Goal: Task Accomplishment & Management: Complete application form

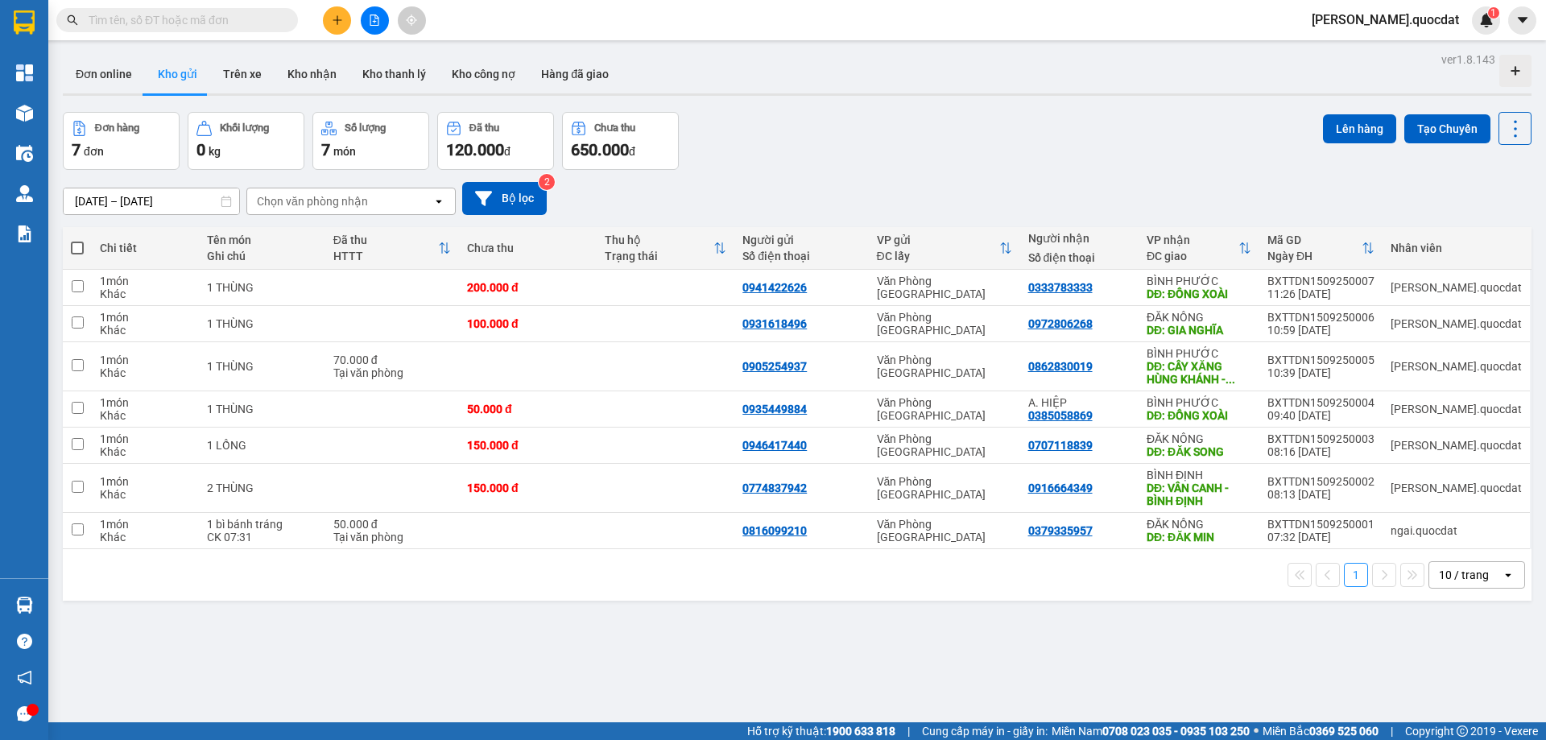
click at [340, 21] on icon "plus" at bounding box center [337, 19] width 11 height 11
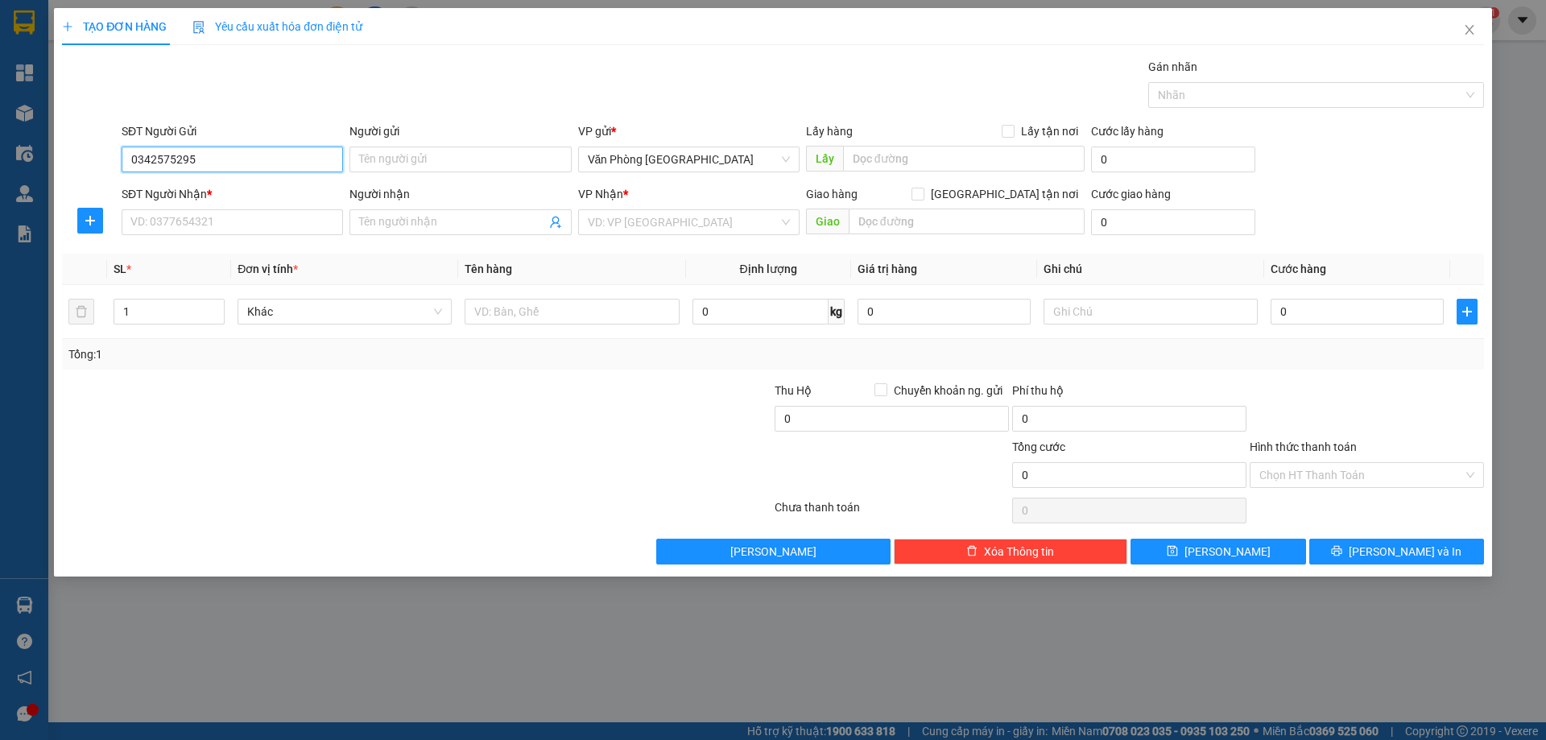
type input "0342575295"
click at [183, 202] on div "SĐT Người Nhận *" at bounding box center [232, 194] width 221 height 18
click at [183, 209] on input "SĐT Người Nhận *" at bounding box center [232, 222] width 221 height 26
click at [180, 206] on div "SĐT Người Nhận *" at bounding box center [232, 197] width 221 height 24
click at [178, 209] on div "SĐT Người Nhận *" at bounding box center [232, 197] width 221 height 24
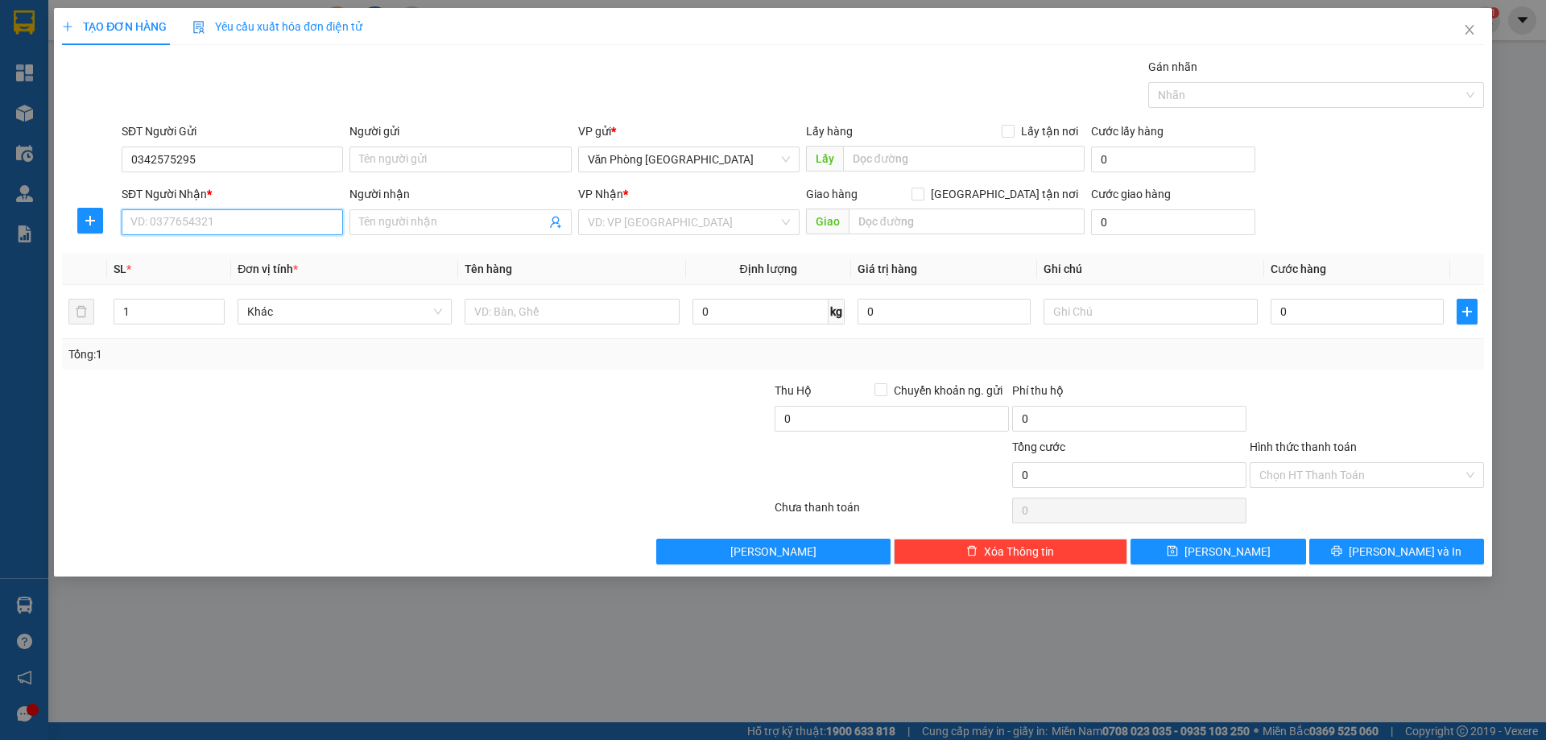
click at [169, 218] on input "SĐT Người Nhận *" at bounding box center [232, 222] width 221 height 26
type input "0357084377"
click at [675, 218] on input "search" at bounding box center [683, 222] width 191 height 24
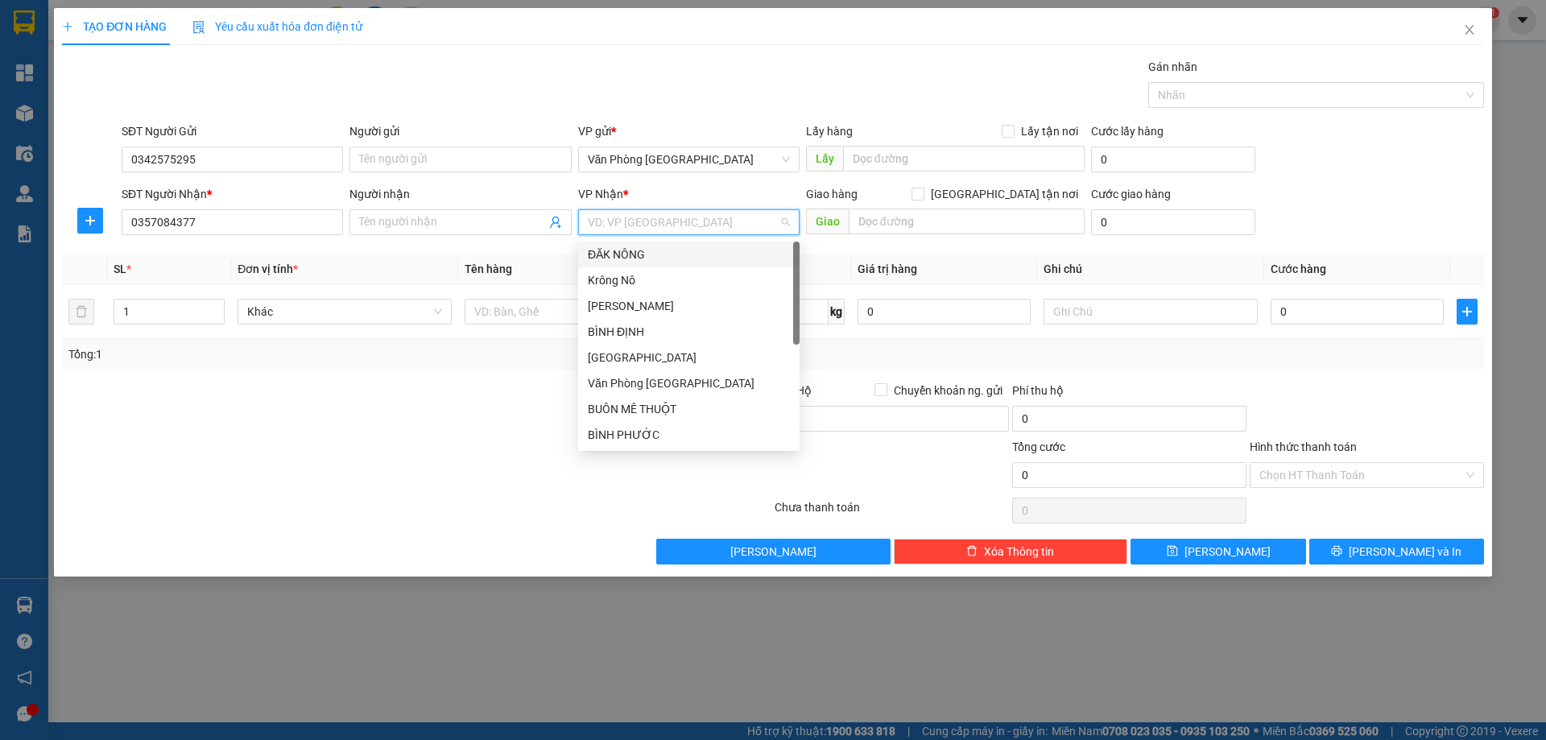
click at [648, 249] on div "ĐĂK NÔNG" at bounding box center [689, 255] width 202 height 18
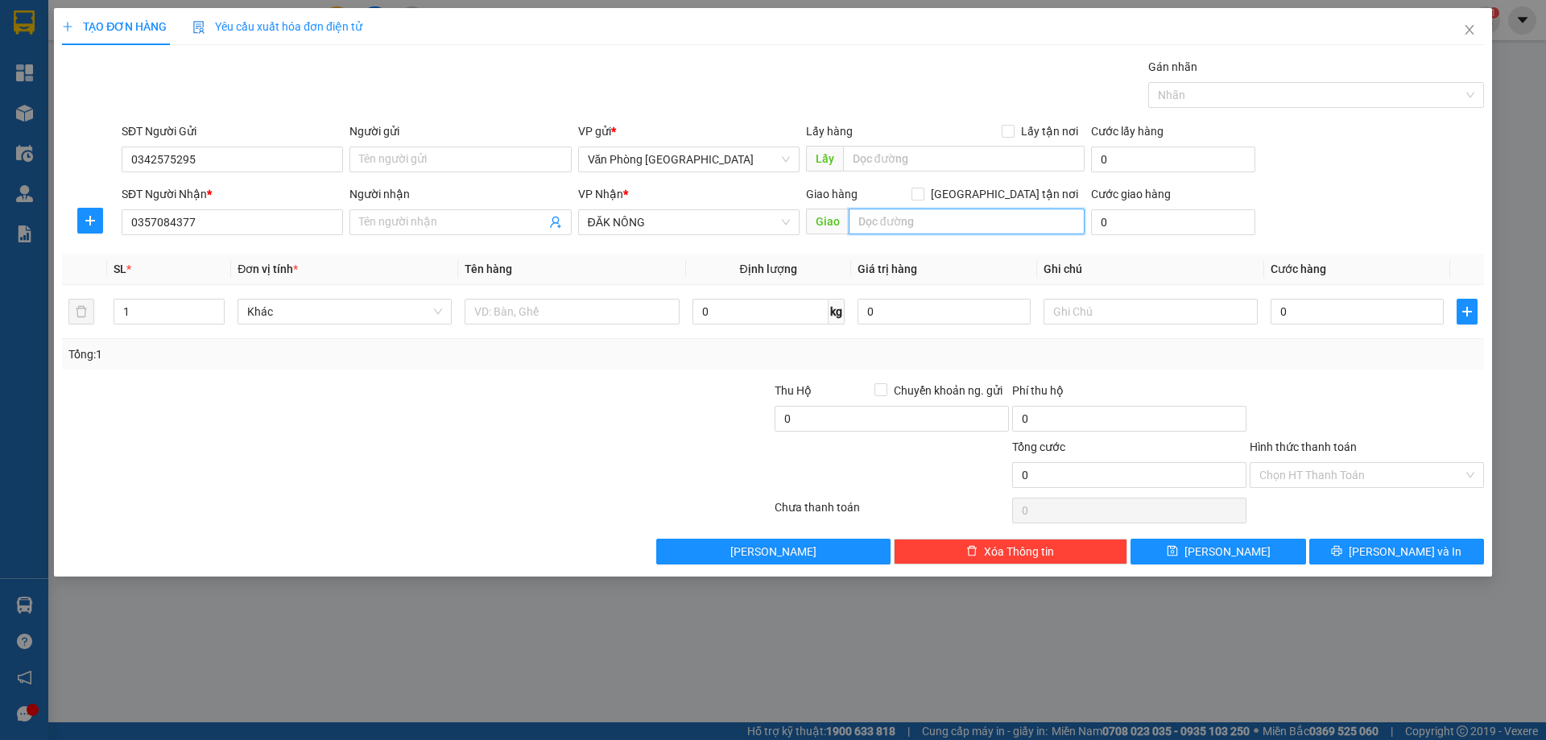
drag, startPoint x: 926, startPoint y: 229, endPoint x: 900, endPoint y: 220, distance: 28.0
click at [921, 229] on input "text" at bounding box center [967, 222] width 236 height 26
type input "d"
type input "đ"
type input "D"
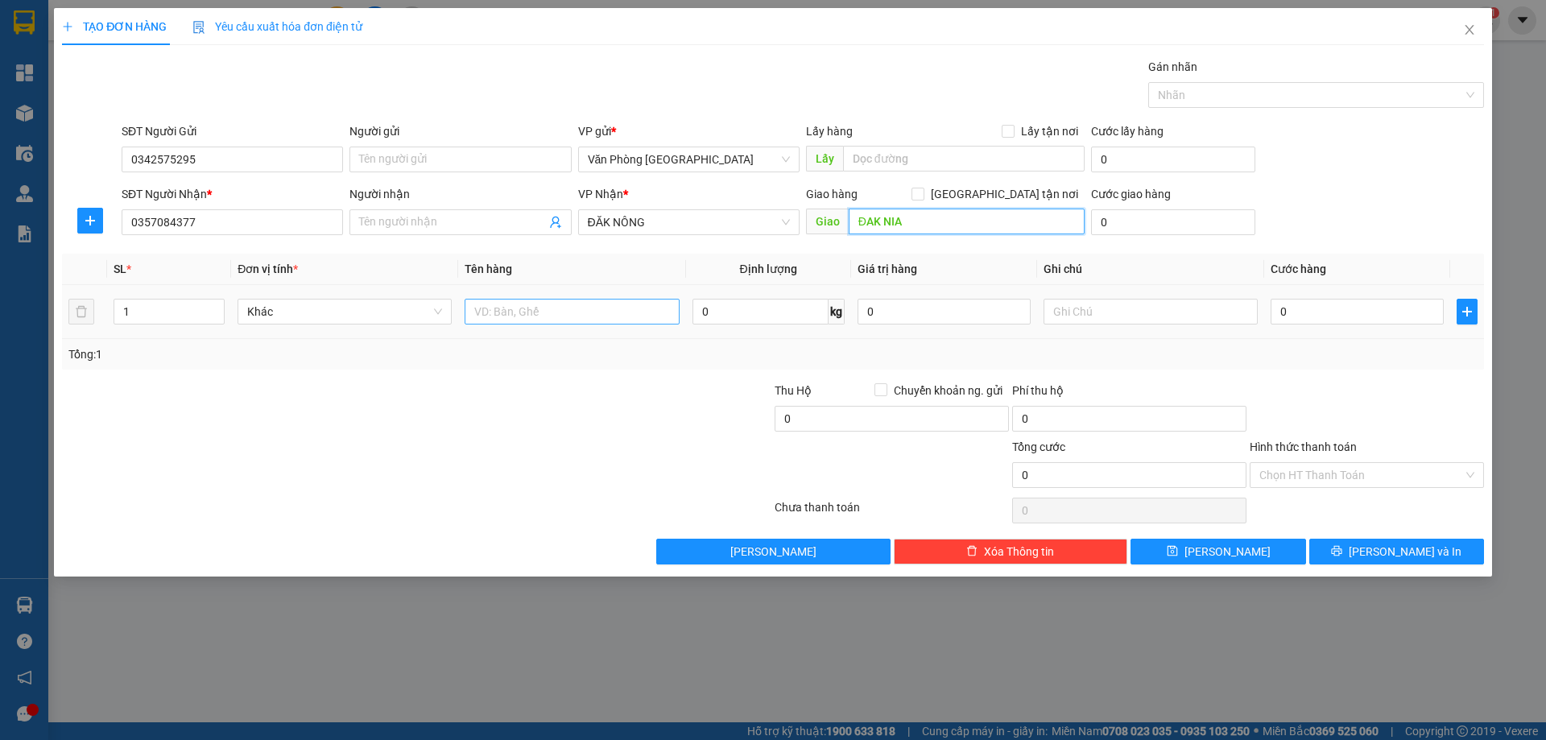
type input "ĐAK NIA"
click at [550, 312] on input "text" at bounding box center [572, 312] width 214 height 26
type input "1 THÙNG"
click at [1320, 322] on input "0" at bounding box center [1357, 312] width 173 height 26
type input "1"
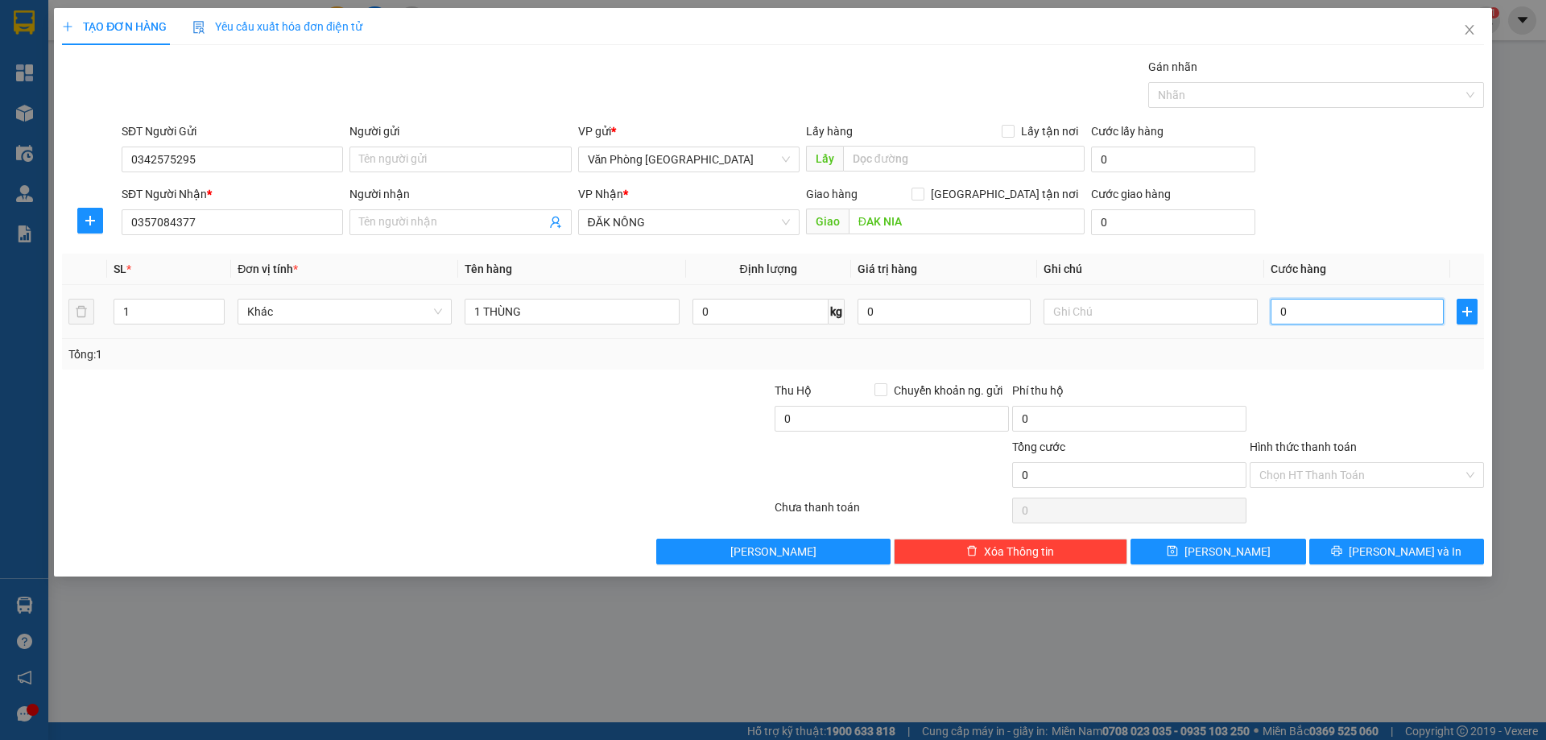
type input "1"
type input "10"
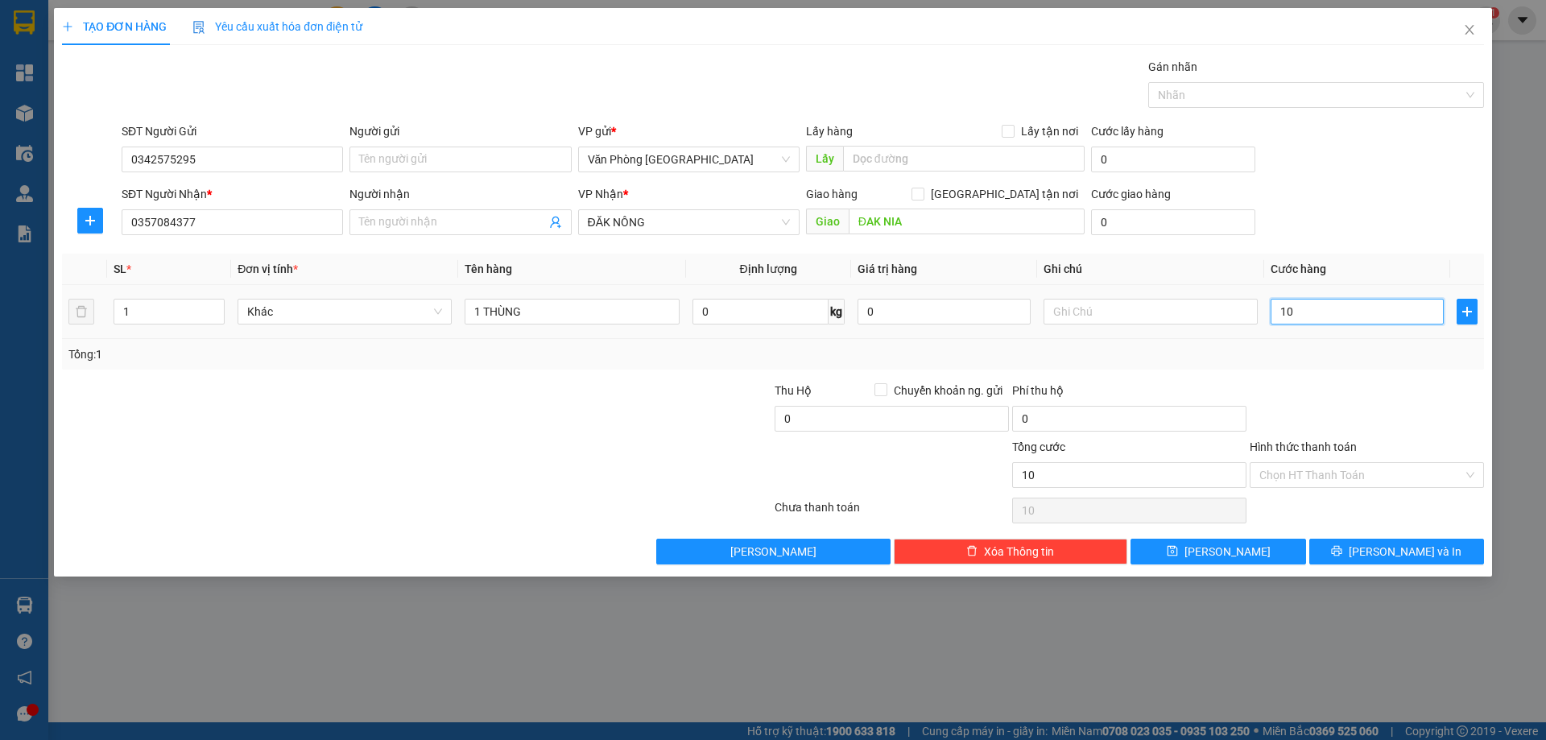
type input "100"
type input "100.000"
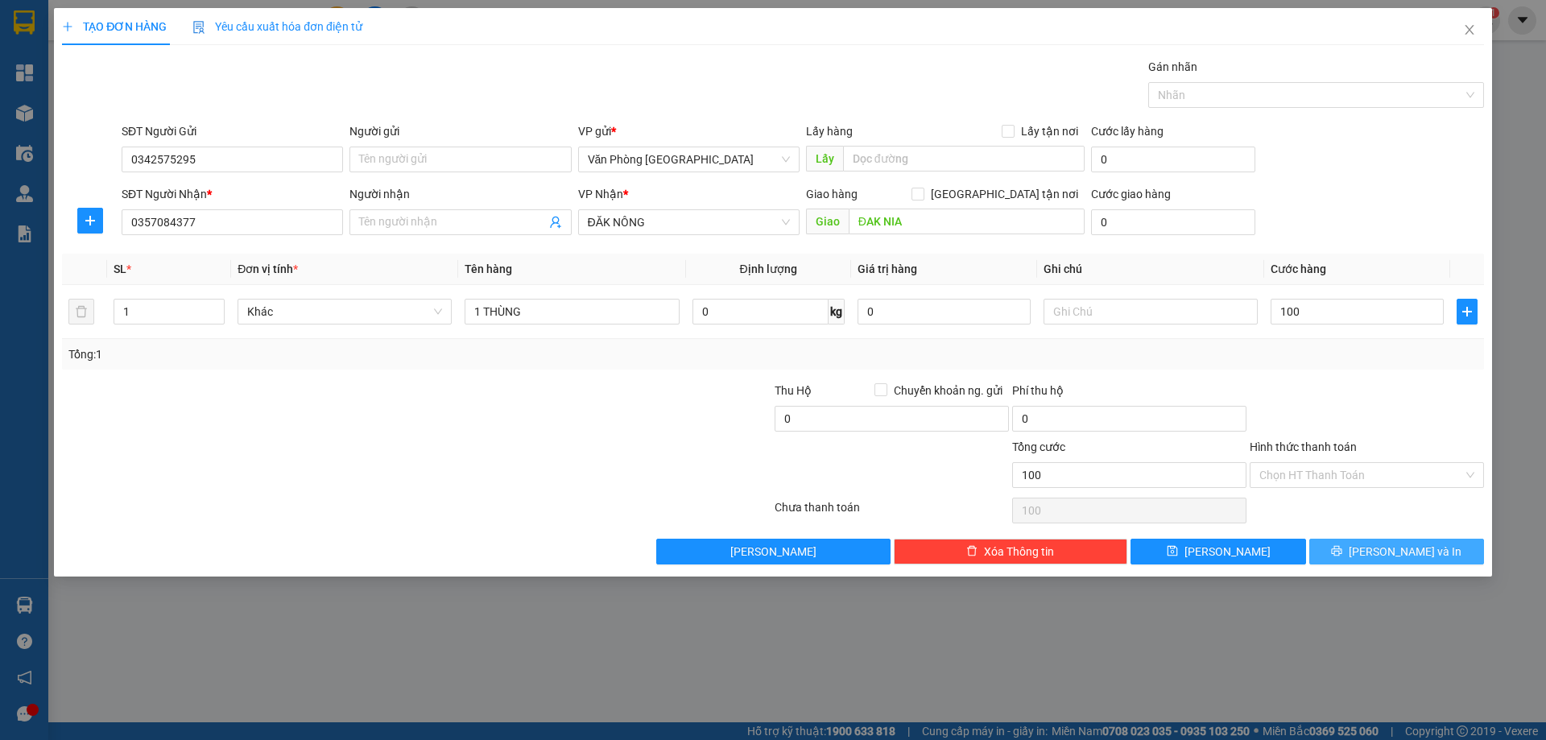
type input "100.000"
click at [1389, 557] on span "[PERSON_NAME] và In" at bounding box center [1405, 552] width 113 height 18
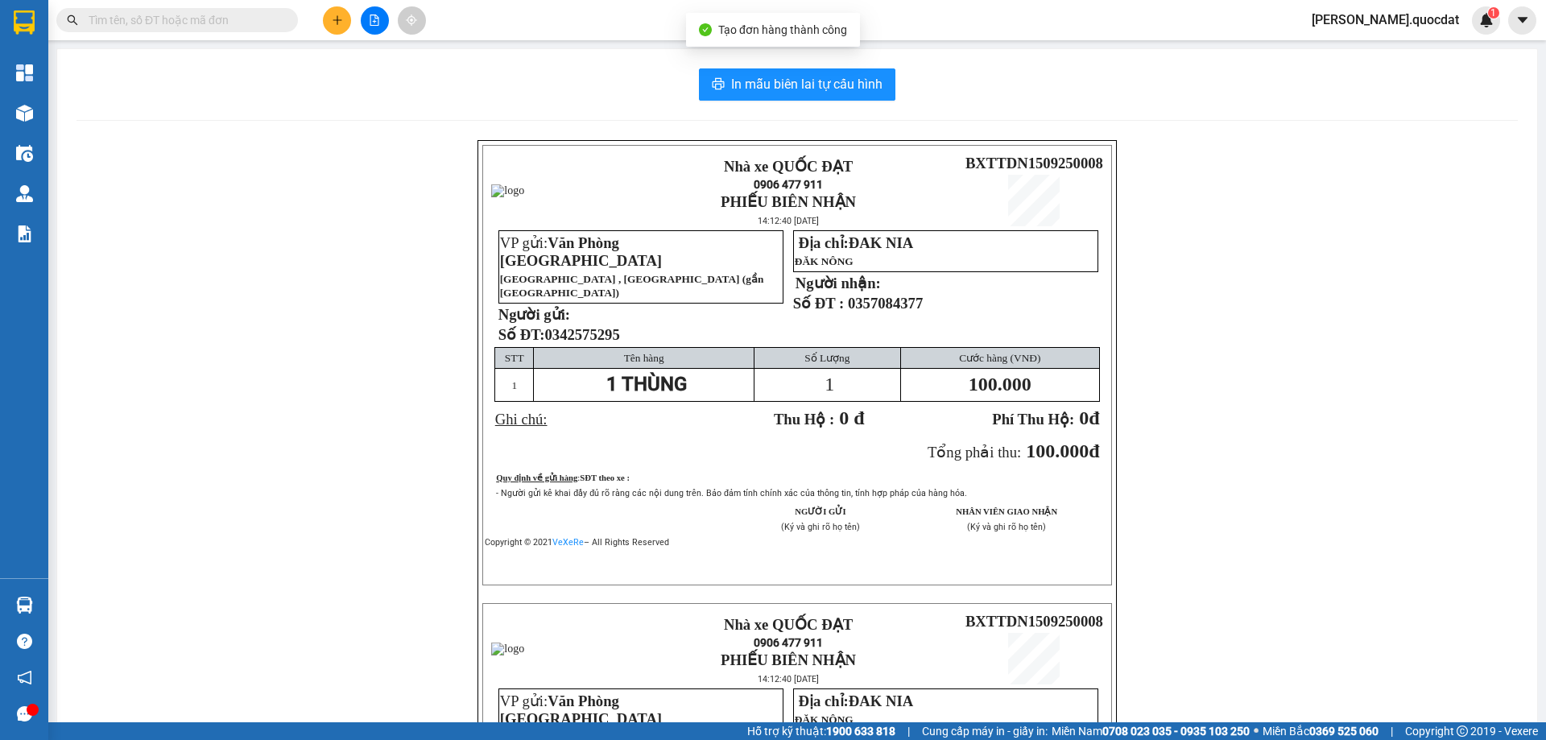
click at [788, 64] on div "In mẫu biên lai tự cấu hình Nhà xe QUỐC ĐẠT 0906 477 911 PHIẾU BIÊN NHẬN 14:12:…" at bounding box center [797, 569] width 1480 height 1040
click at [778, 80] on span "In mẫu biên lai tự cấu hình" at bounding box center [806, 84] width 151 height 20
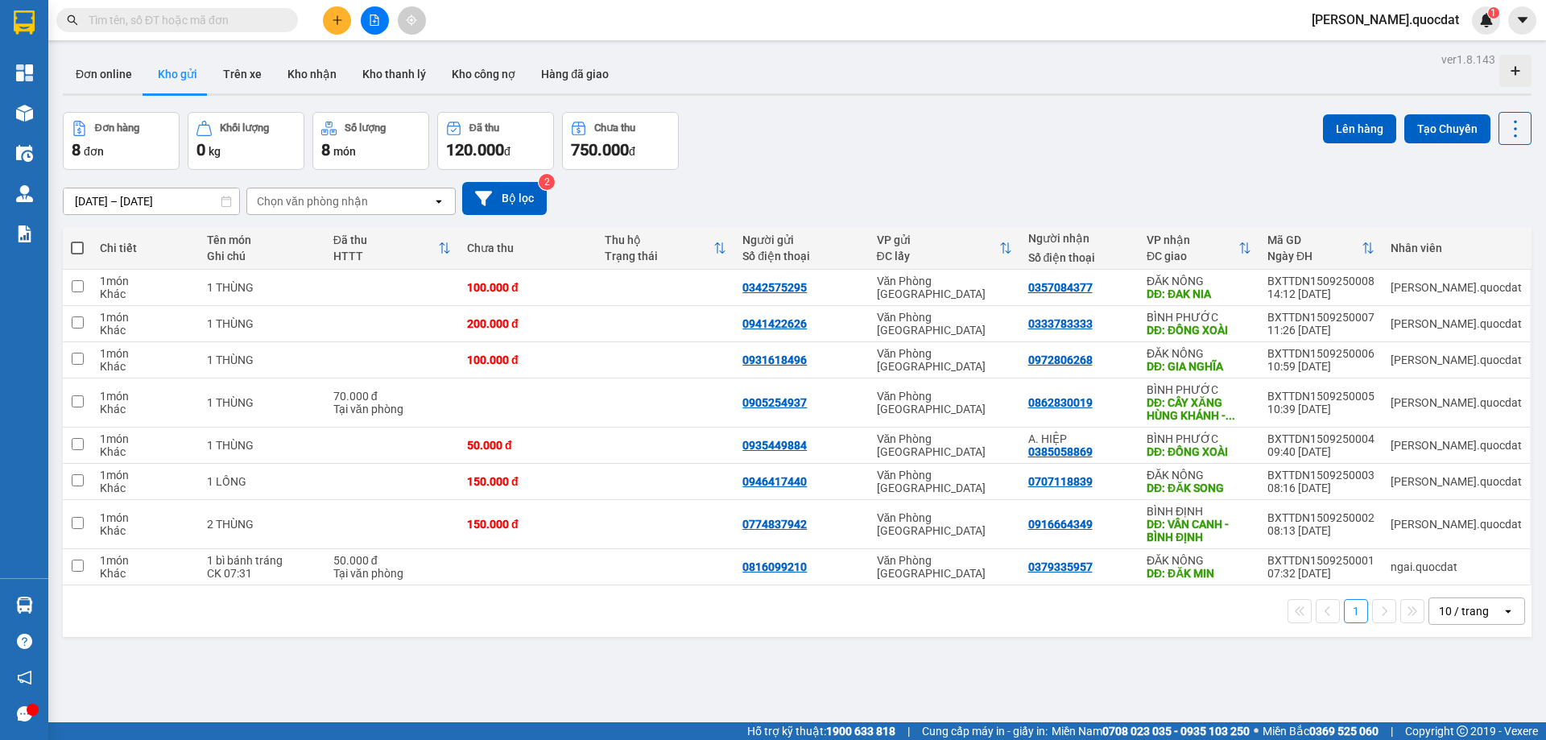
click at [345, 13] on button at bounding box center [337, 20] width 28 height 28
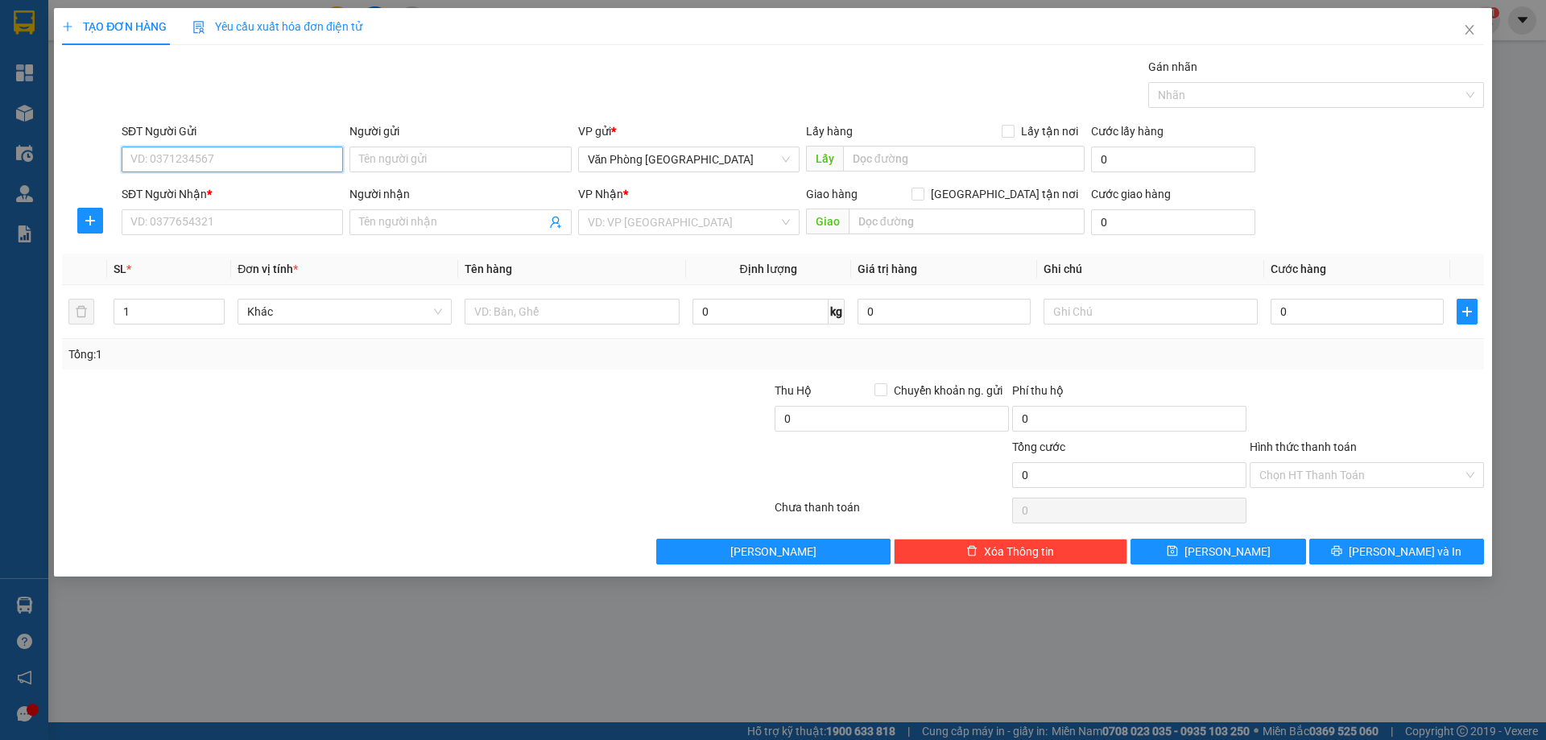
click at [157, 163] on input "SĐT Người Gửi" at bounding box center [232, 160] width 221 height 26
type input "0862369798"
click at [210, 227] on input "SĐT Người Nhận *" at bounding box center [232, 222] width 221 height 26
click at [731, 225] on input "search" at bounding box center [683, 222] width 191 height 24
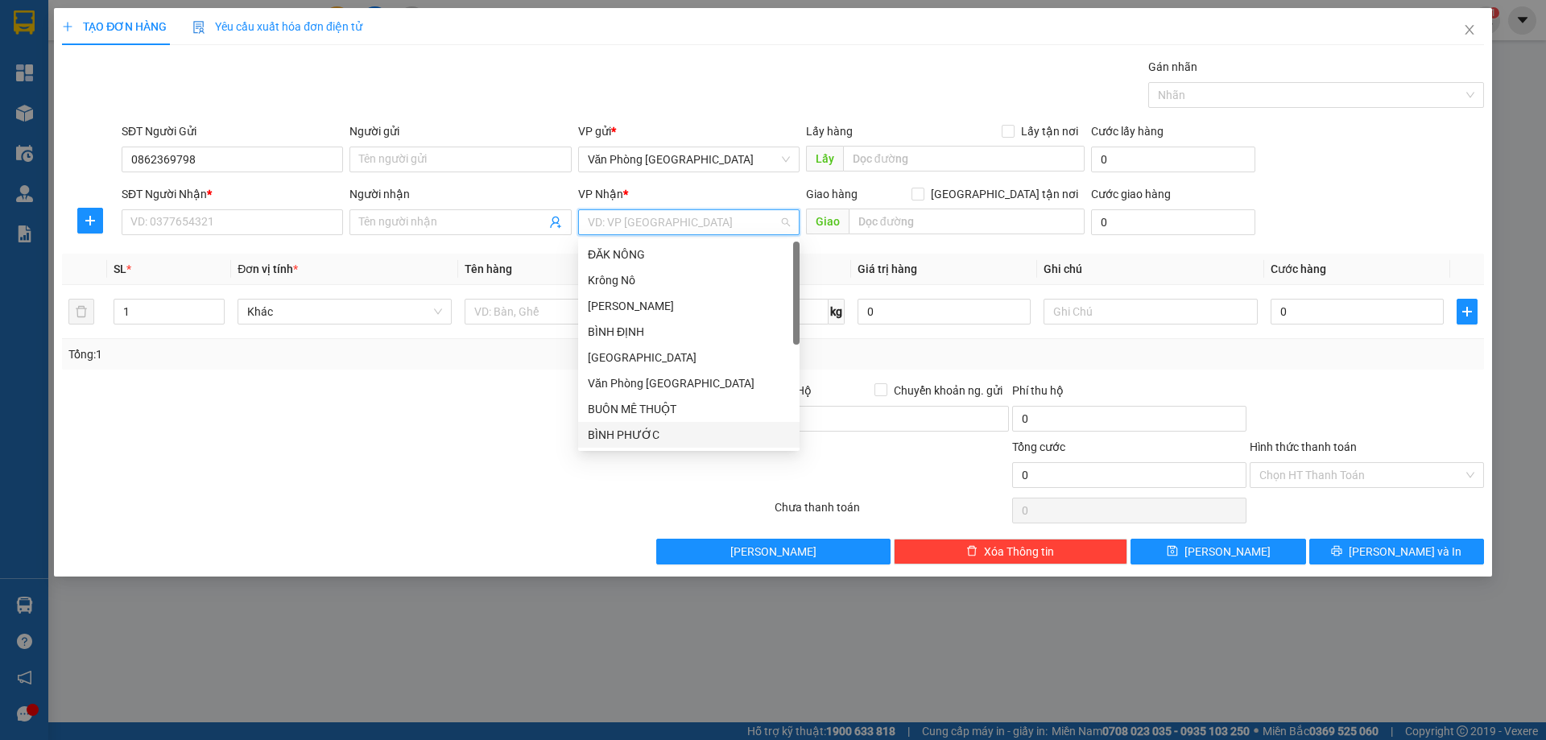
drag, startPoint x: 636, startPoint y: 248, endPoint x: 640, endPoint y: 431, distance: 182.9
click at [645, 445] on div "ĐĂK NÔNG Krông Nô GIA [GEOGRAPHIC_DATA] ĐỊNH [GEOGRAPHIC_DATA] [GEOGRAPHIC_DATA…" at bounding box center [688, 371] width 221 height 258
click at [640, 431] on div "BÌNH PHƯỚC" at bounding box center [689, 435] width 202 height 18
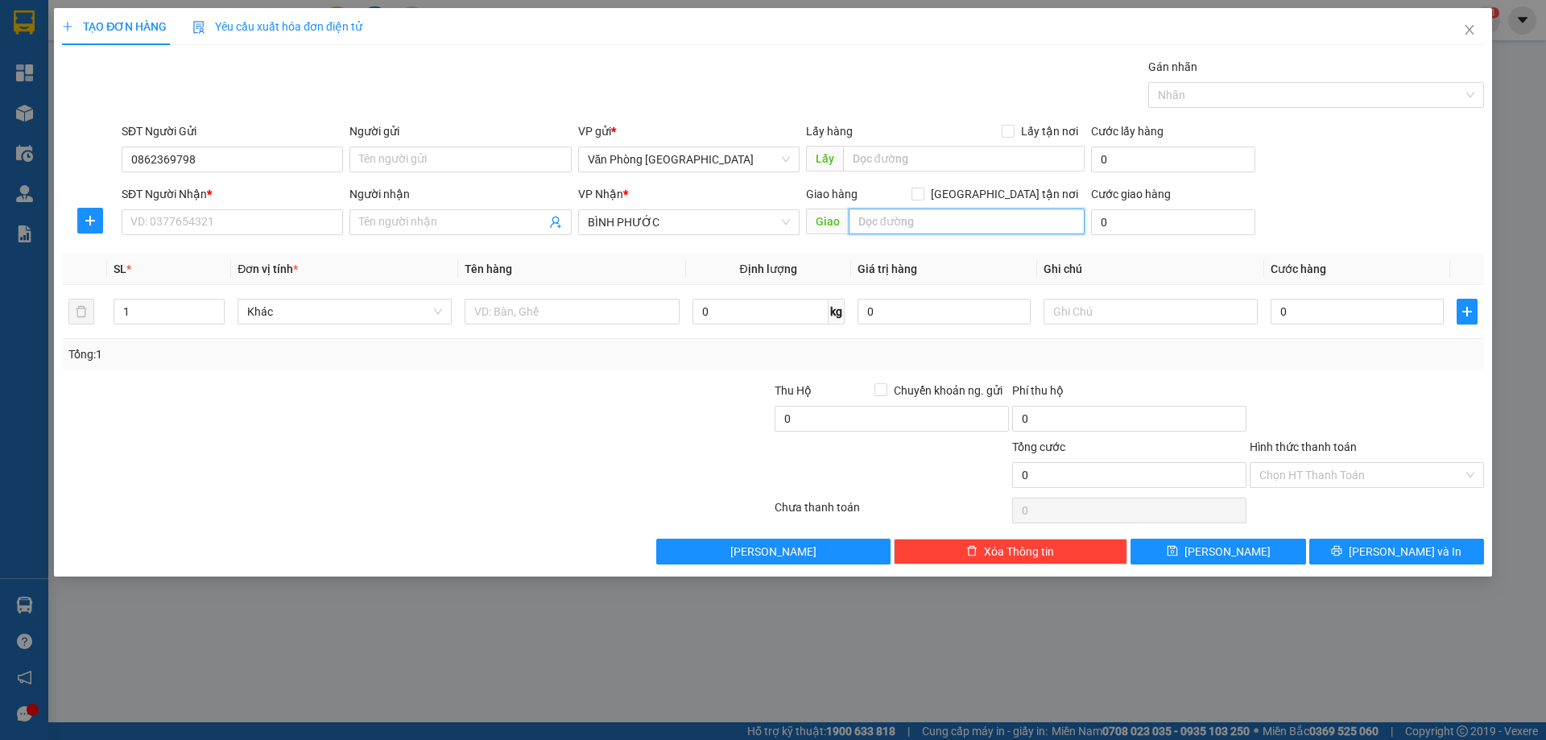
click at [881, 211] on input "text" at bounding box center [967, 222] width 236 height 26
type input "p"
type input "PHƯỚC LONG"
click at [542, 303] on input "text" at bounding box center [572, 312] width 214 height 26
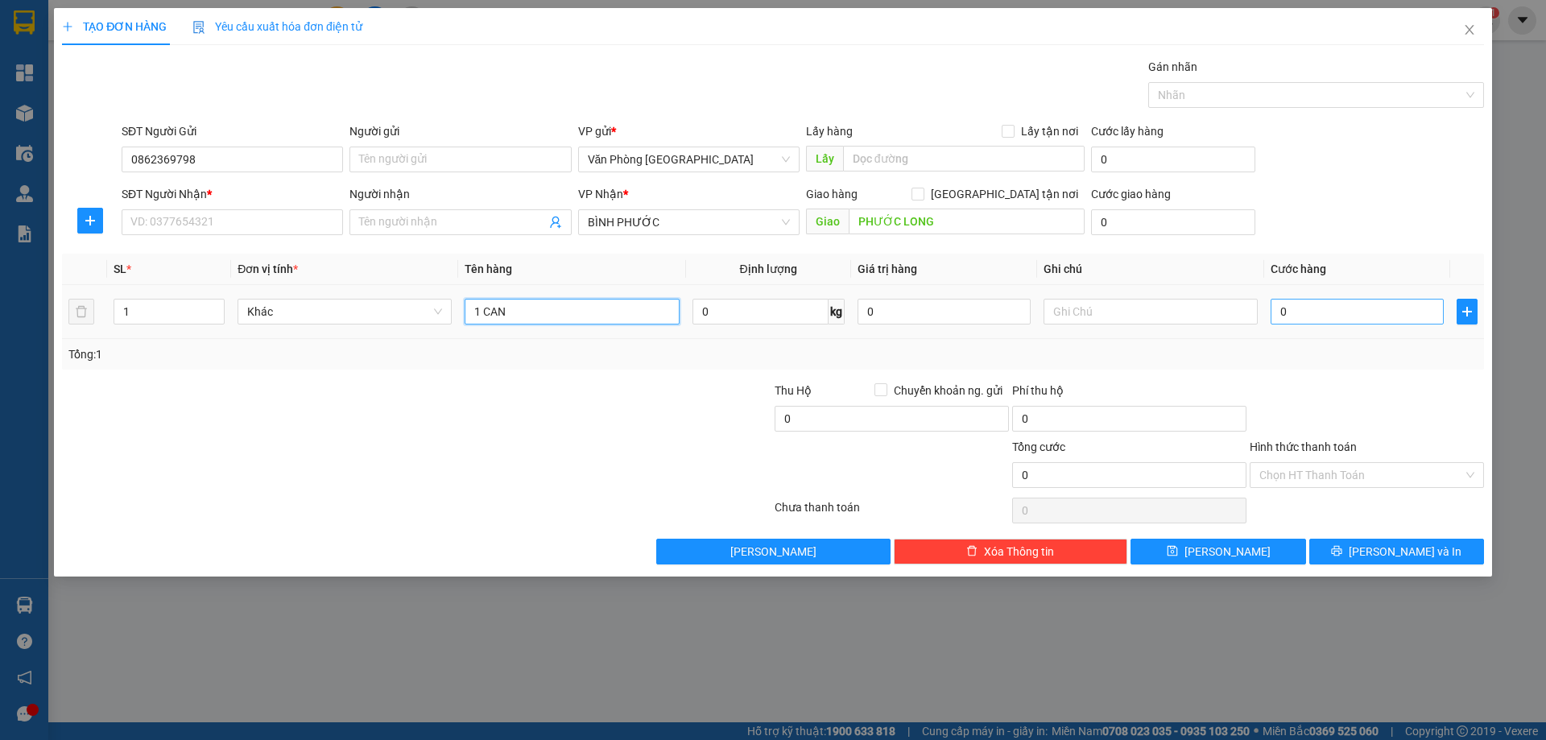
type input "1 CAN"
click at [1314, 306] on input "0" at bounding box center [1357, 312] width 173 height 26
type input "5"
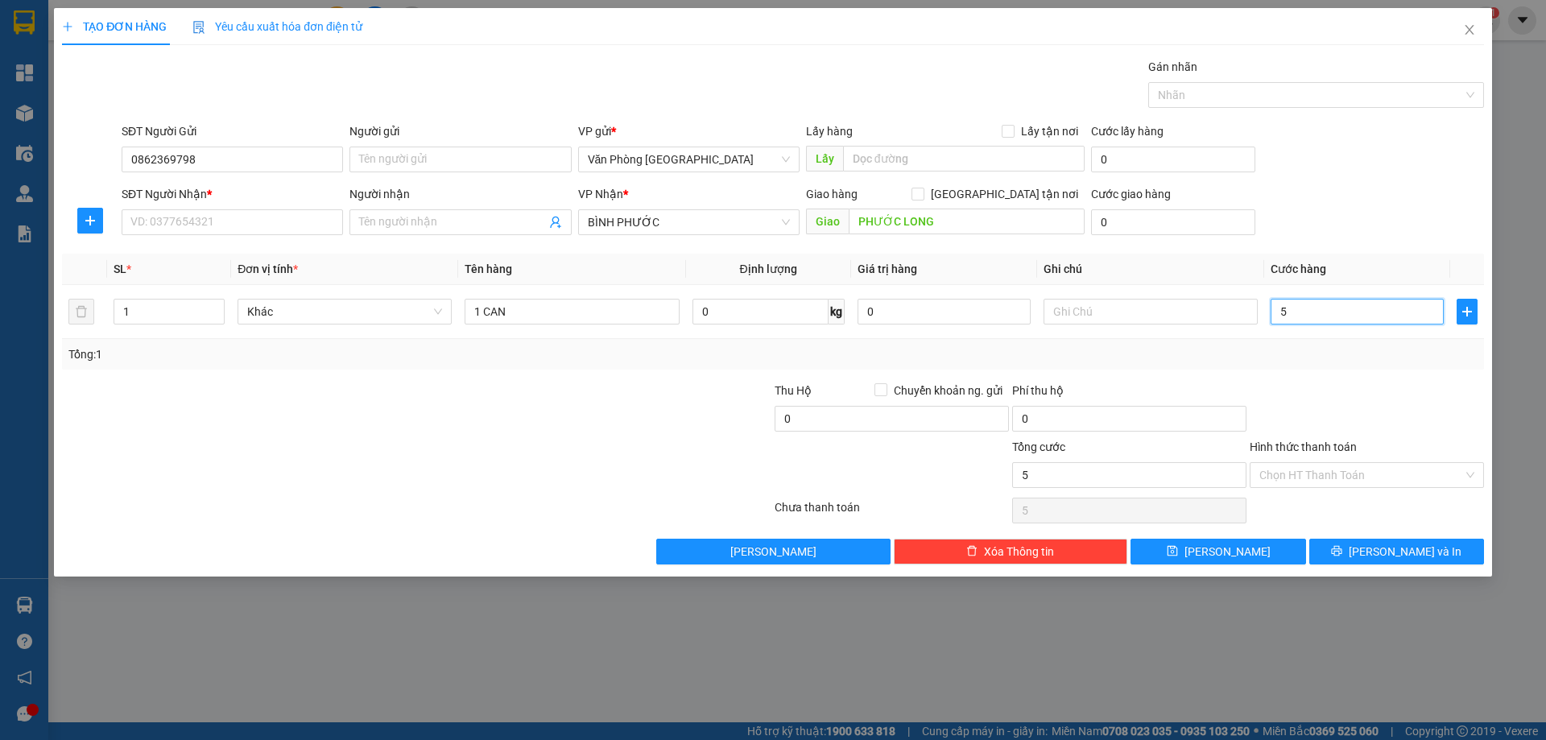
type input "50"
type input "50.000"
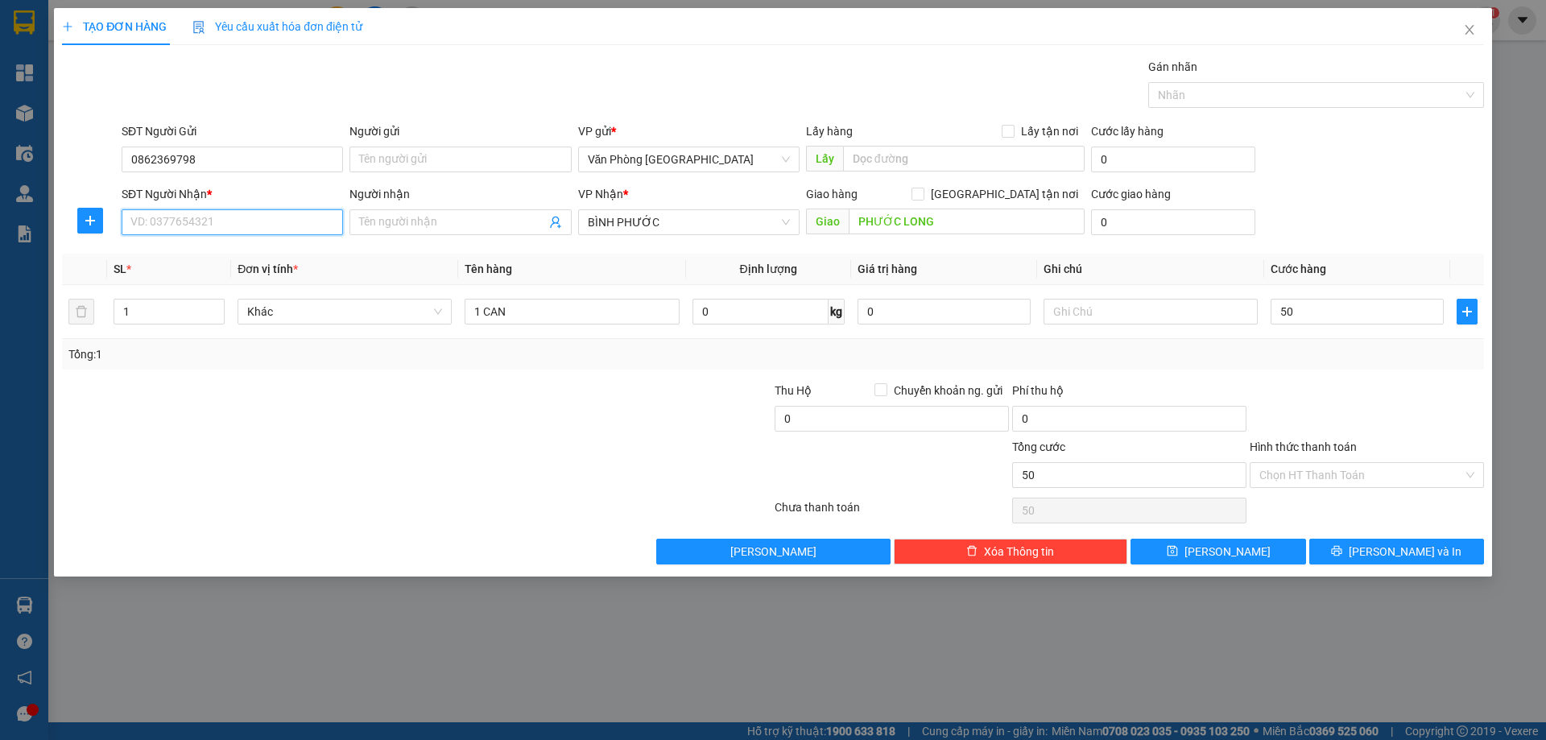
type input "50.000"
click at [128, 233] on input "SĐT Người Nhận *" at bounding box center [232, 222] width 221 height 26
click at [223, 222] on input "SĐT Người Nhận *" at bounding box center [232, 222] width 221 height 26
type input "0978011283"
click at [1373, 423] on div at bounding box center [1367, 410] width 238 height 56
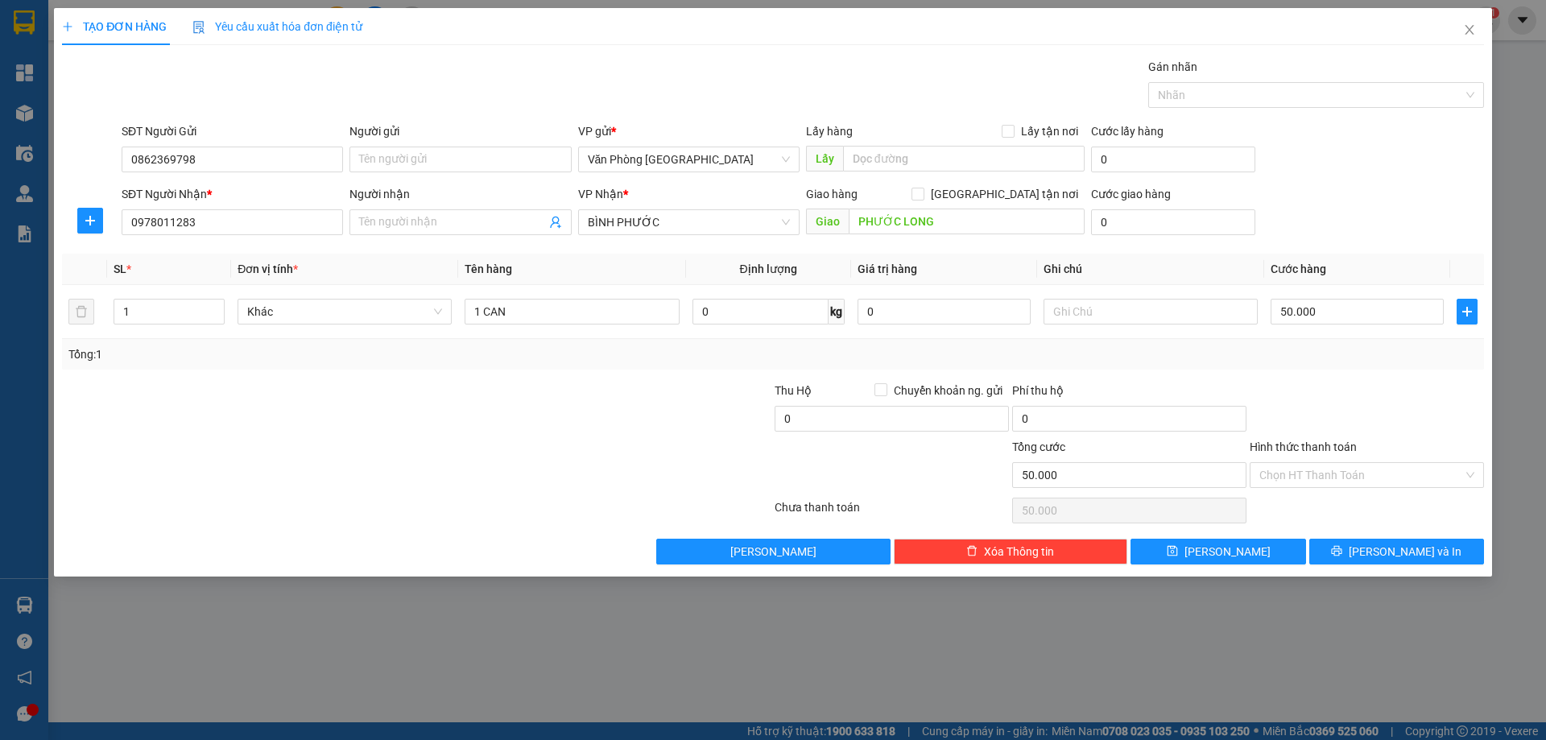
click at [1378, 414] on div at bounding box center [1367, 410] width 238 height 56
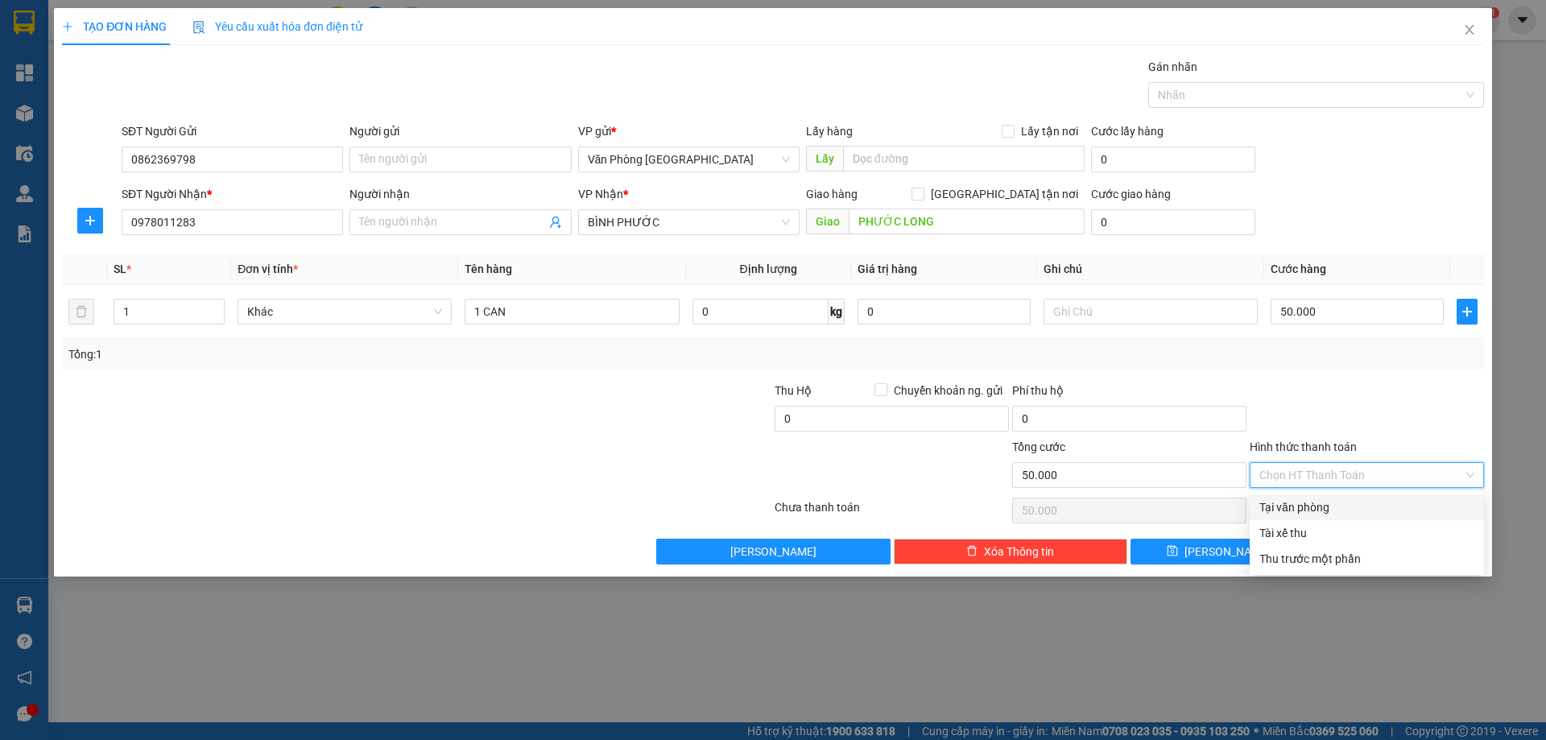
drag, startPoint x: 1318, startPoint y: 463, endPoint x: 1310, endPoint y: 494, distance: 31.5
click at [1318, 464] on input "Hình thức thanh toán" at bounding box center [1362, 475] width 204 height 24
click at [1310, 495] on div "Transit Pickup Surcharge Ids Transit Deliver Surcharge Ids Transit Deliver Surc…" at bounding box center [773, 311] width 1422 height 507
click at [1324, 486] on input "Hình thức thanh toán" at bounding box center [1362, 475] width 204 height 24
click at [1318, 507] on div "Tại văn phòng" at bounding box center [1367, 508] width 215 height 18
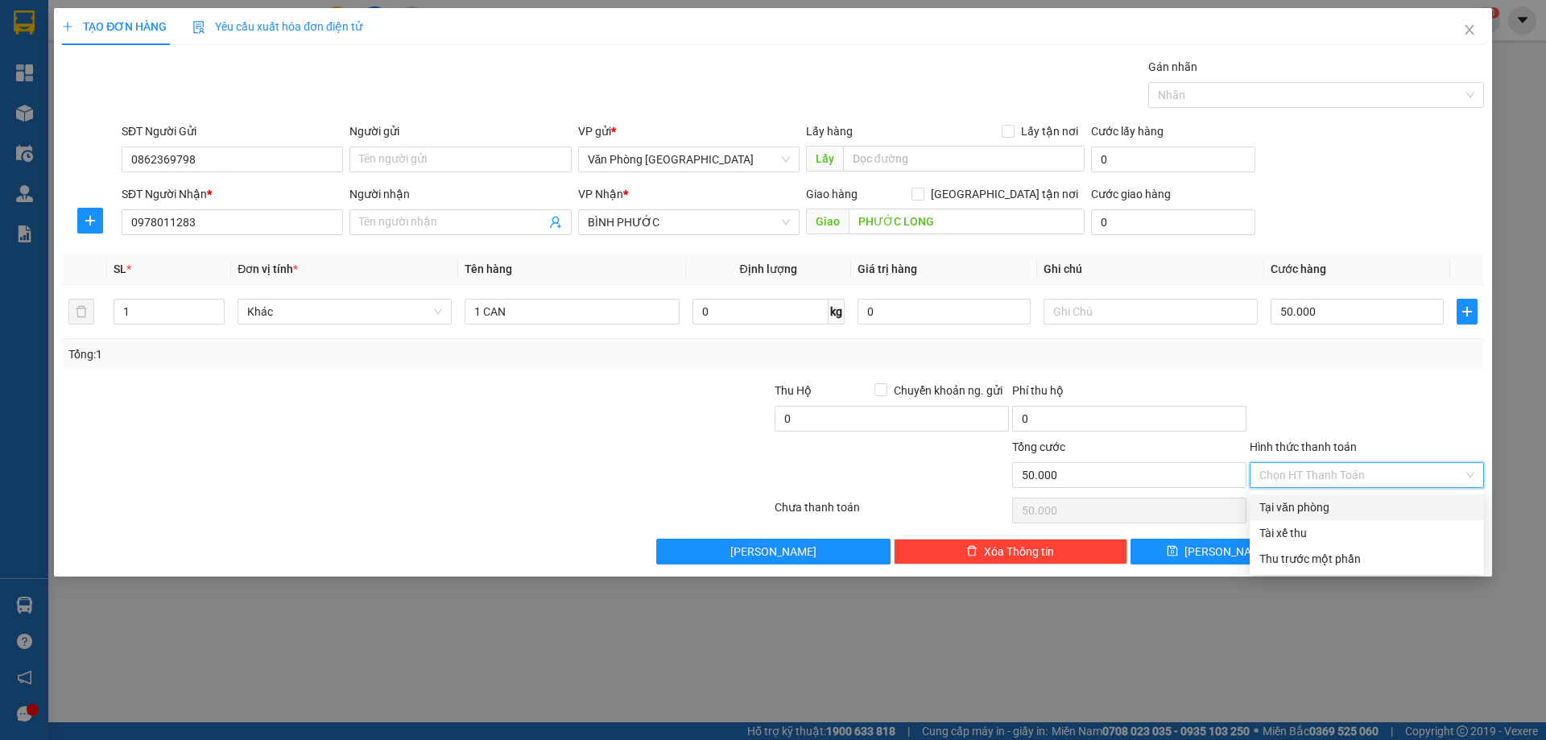
type input "0"
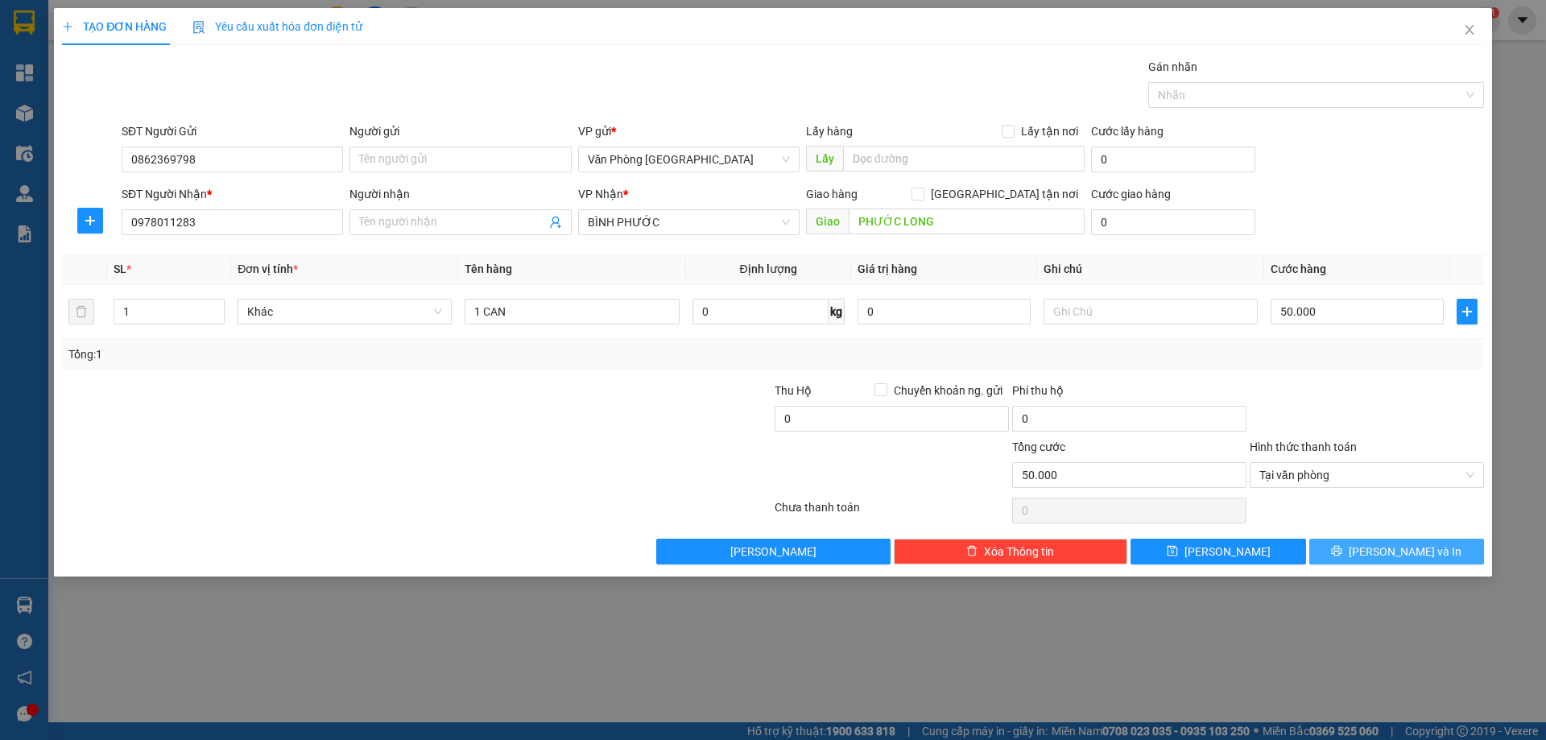
drag, startPoint x: 1379, startPoint y: 550, endPoint x: 970, endPoint y: 294, distance: 482.0
click at [1376, 550] on button "[PERSON_NAME] và In" at bounding box center [1397, 552] width 175 height 26
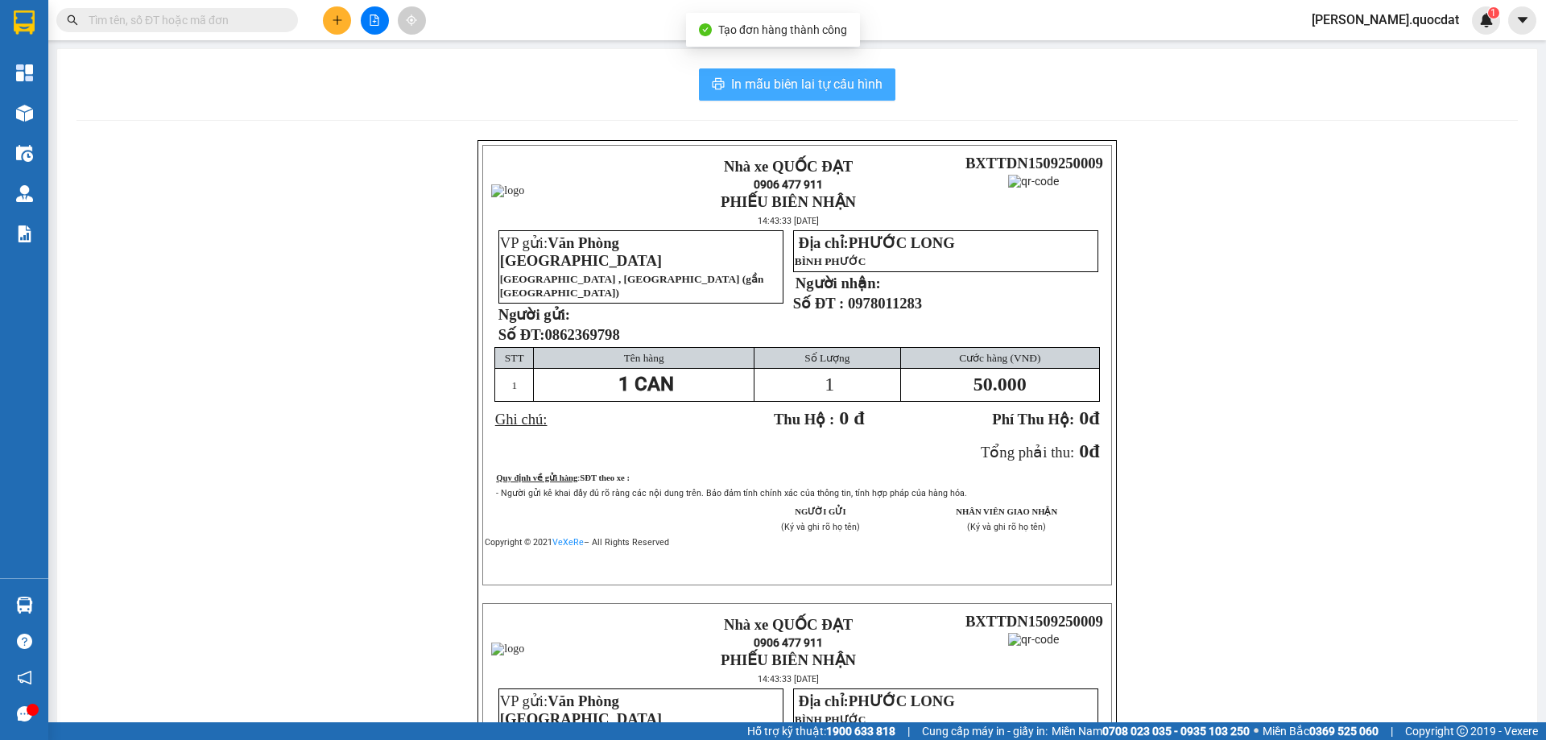
click at [715, 86] on icon "printer" at bounding box center [719, 83] width 12 height 11
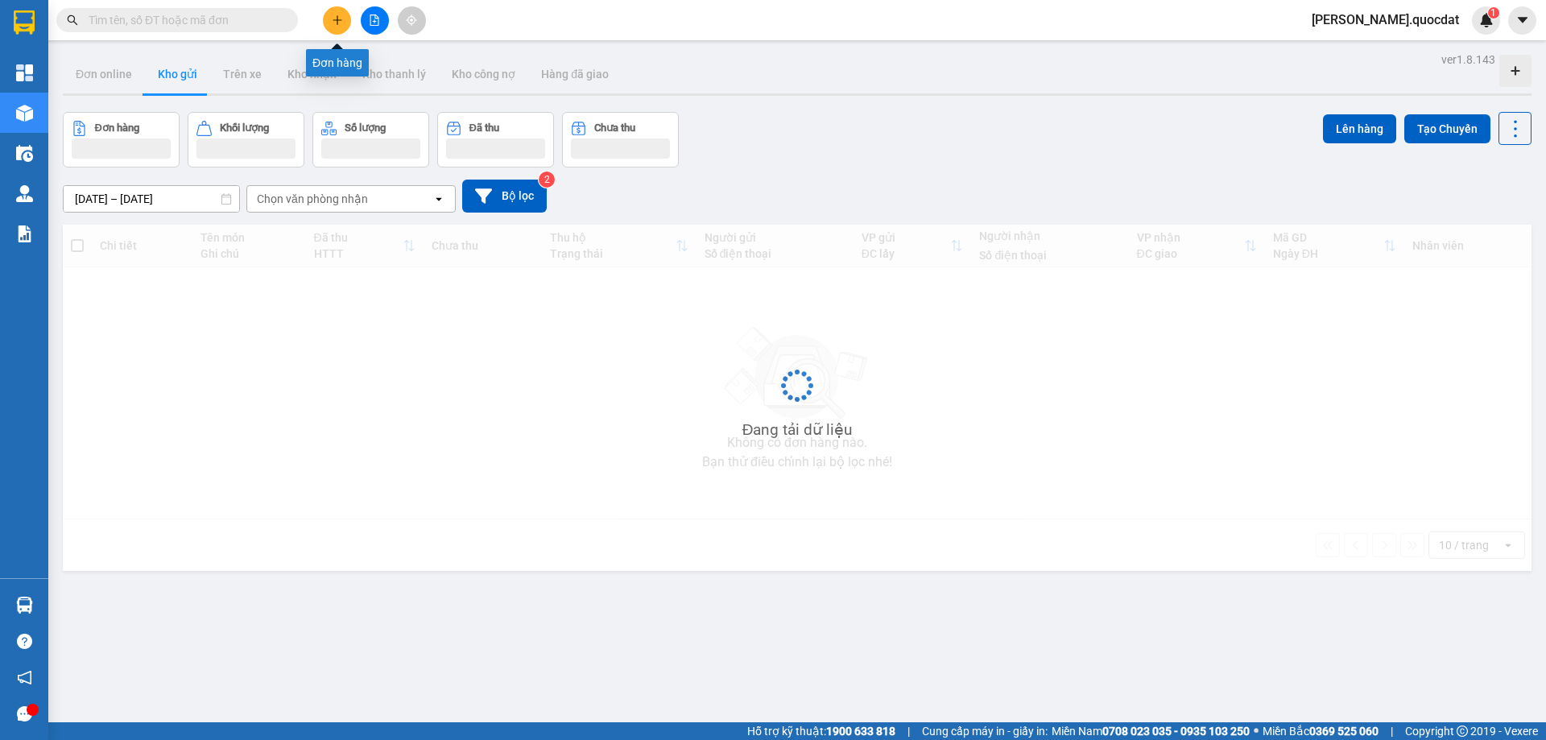
click at [341, 14] on icon "plus" at bounding box center [337, 19] width 11 height 11
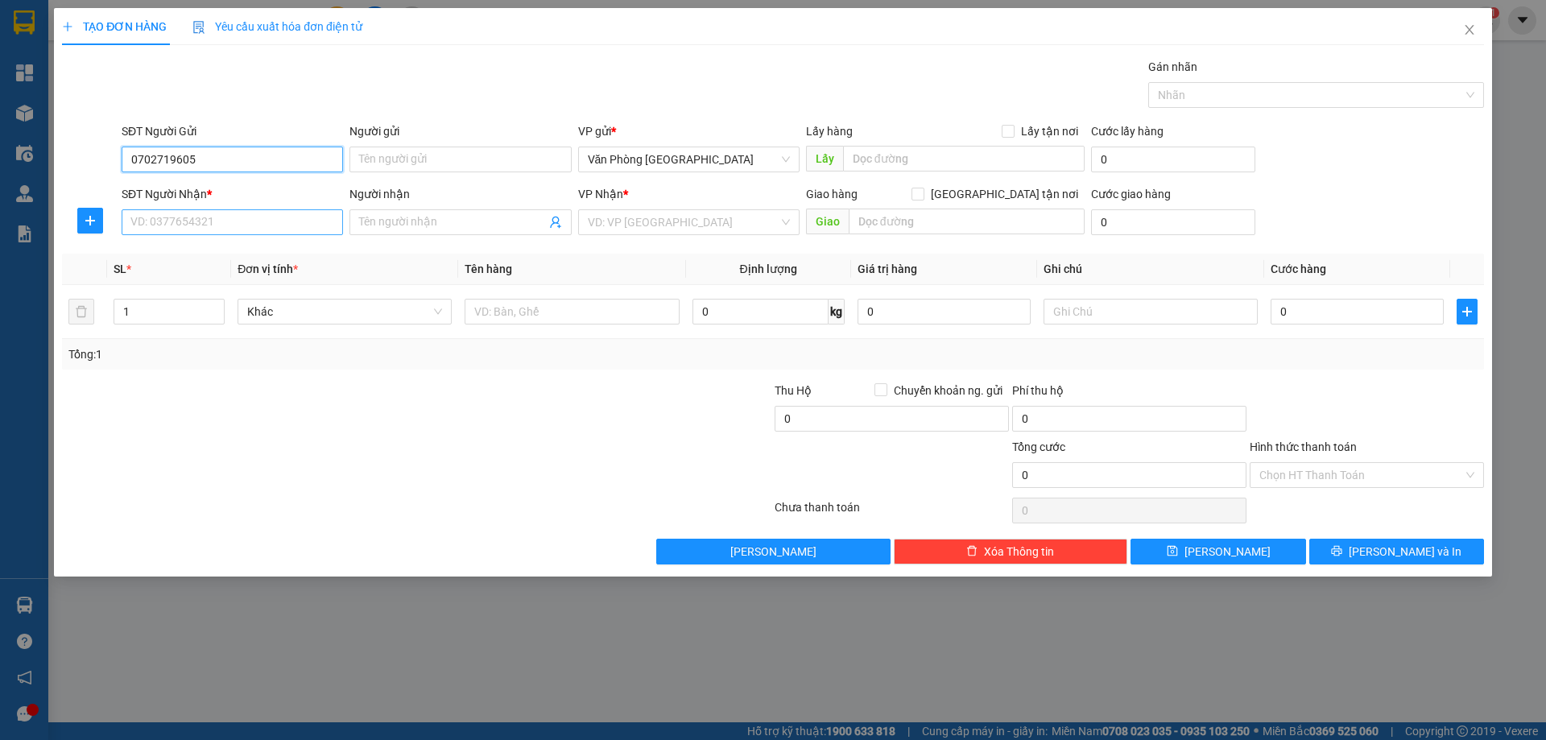
type input "0702719605"
click at [147, 227] on input "SĐT Người Nhận *" at bounding box center [232, 222] width 221 height 26
type input "0334050725"
click at [705, 206] on div "VP Nhận *" at bounding box center [688, 197] width 221 height 24
click at [689, 213] on input "search" at bounding box center [683, 222] width 191 height 24
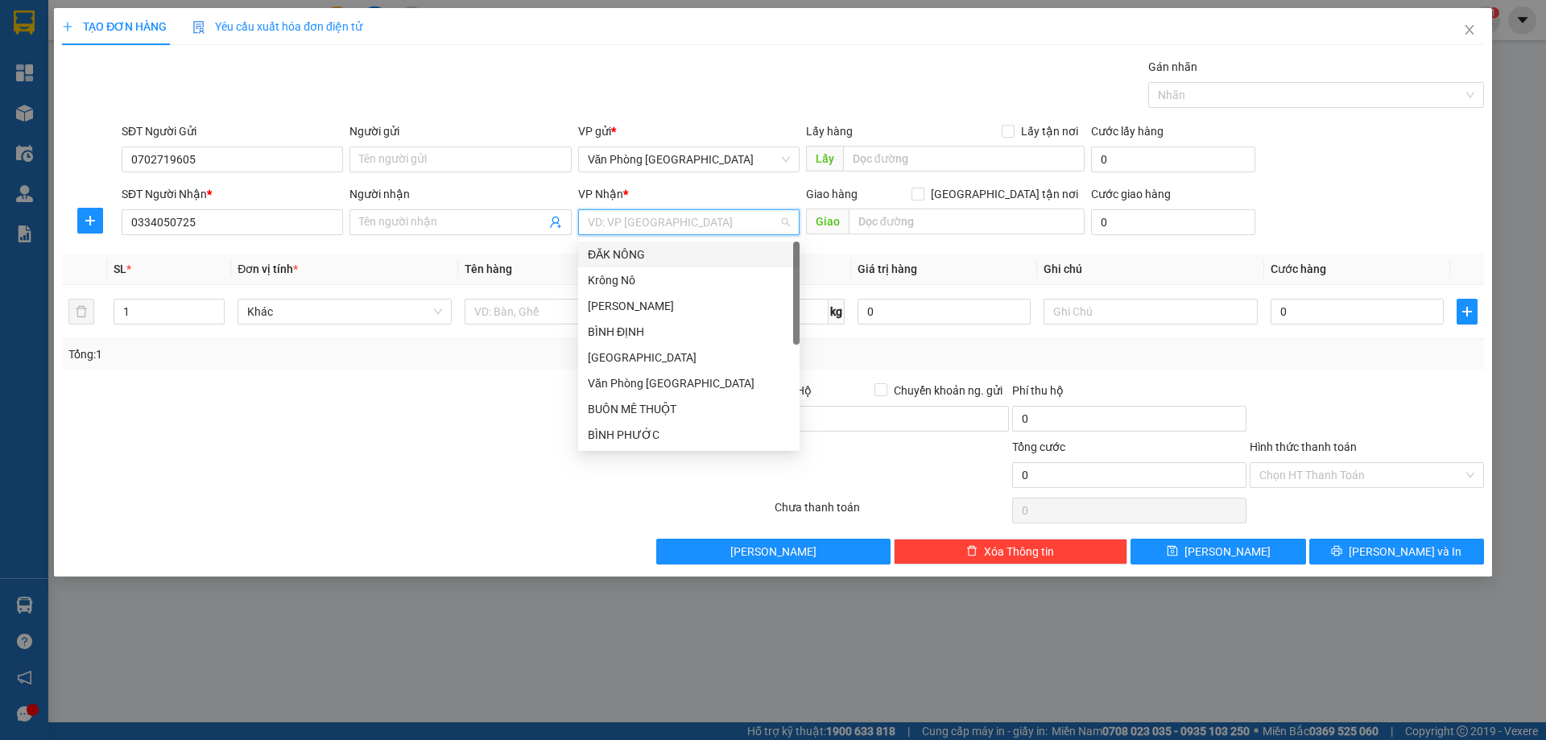
click at [649, 261] on div "ĐĂK NÔNG" at bounding box center [689, 255] width 202 height 18
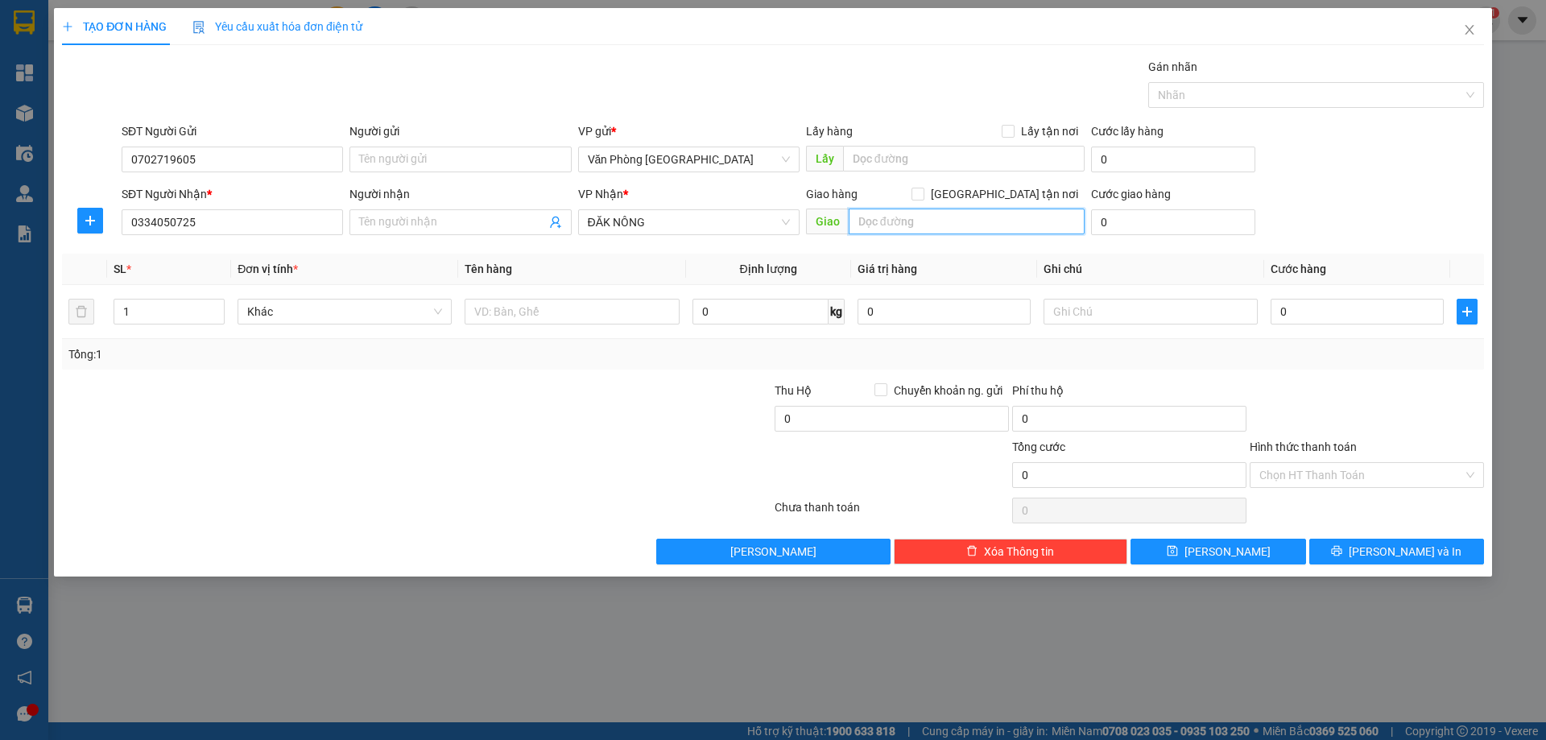
click at [958, 228] on input "text" at bounding box center [967, 222] width 236 height 26
type input "n"
type input "NGHĨA THẮNG"
click at [549, 299] on input "text" at bounding box center [572, 312] width 214 height 26
click at [561, 268] on th "Tên hàng" at bounding box center [571, 269] width 227 height 31
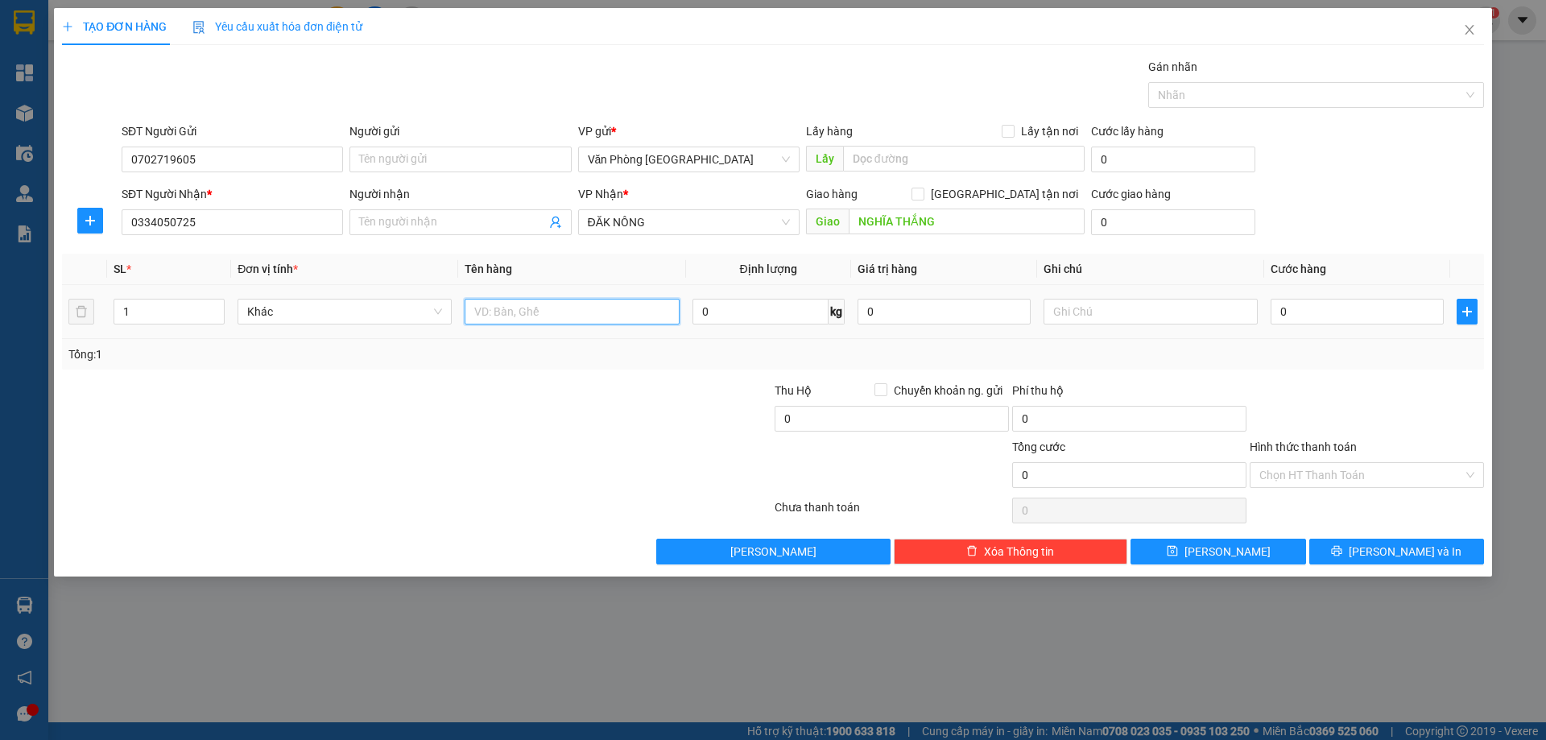
click at [531, 312] on input "text" at bounding box center [572, 312] width 214 height 26
type input "1 KIỆN"
type input "5"
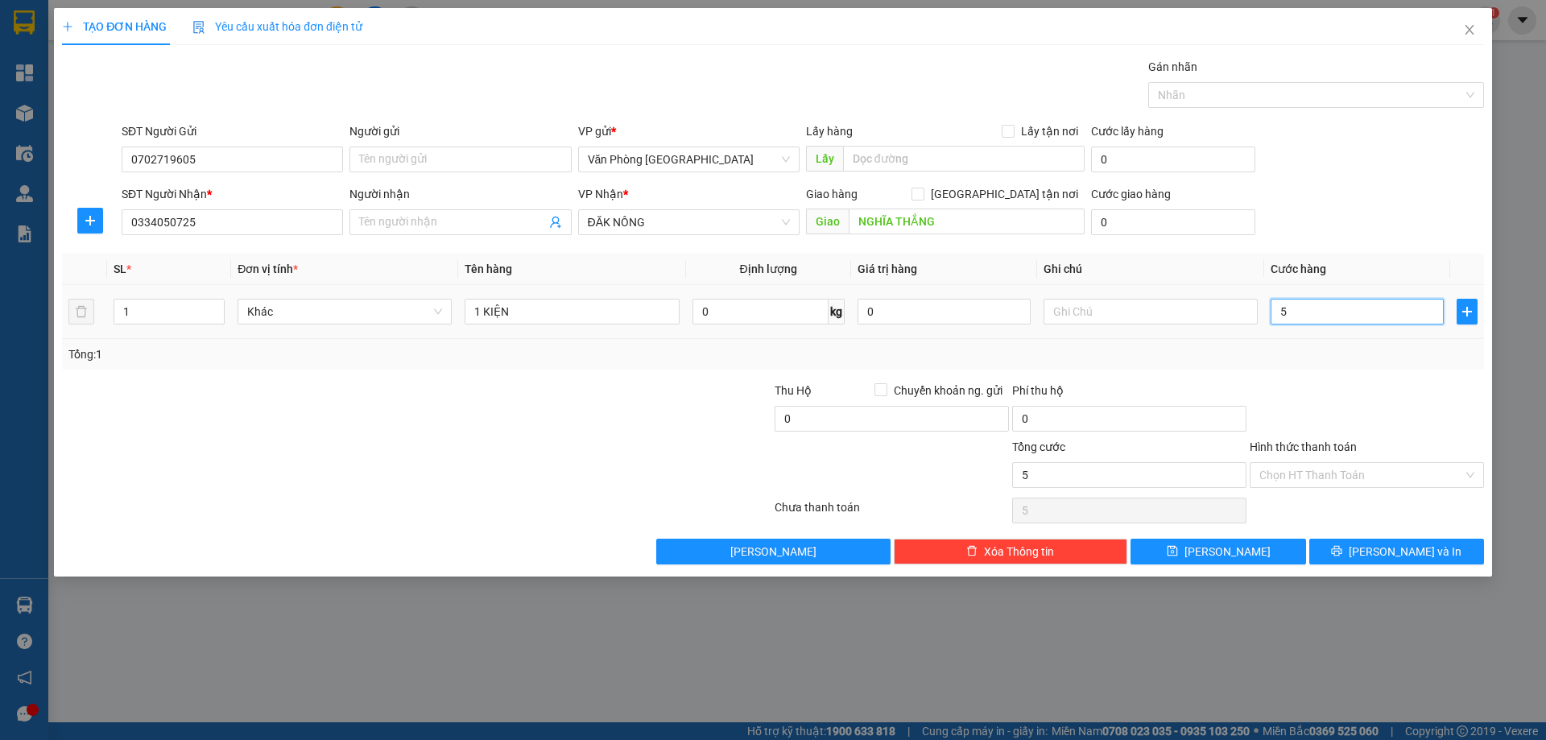
type input "50"
type input "50.000"
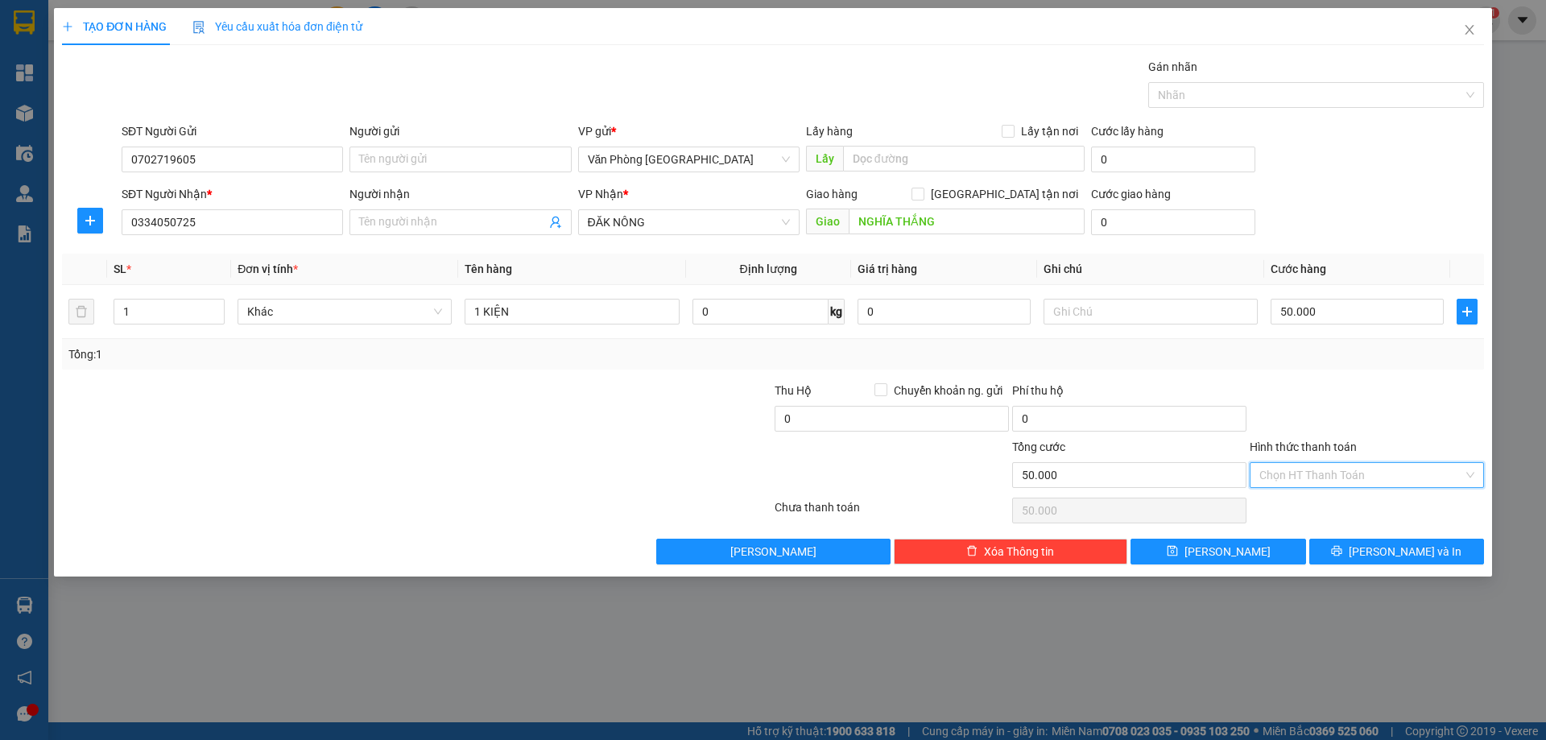
click at [1372, 479] on input "Hình thức thanh toán" at bounding box center [1362, 475] width 204 height 24
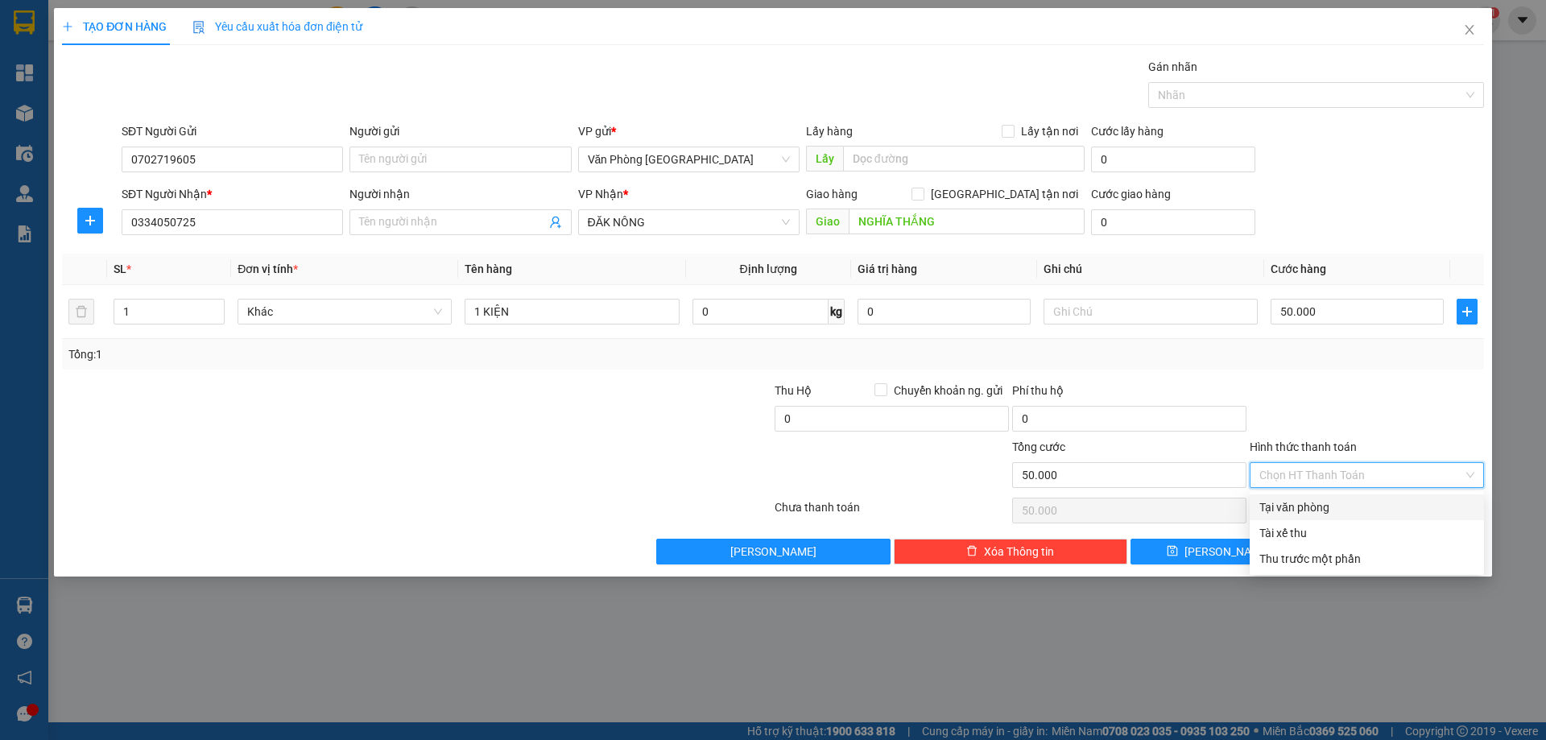
click at [1324, 497] on div "Tại văn phòng" at bounding box center [1367, 508] width 234 height 26
type input "0"
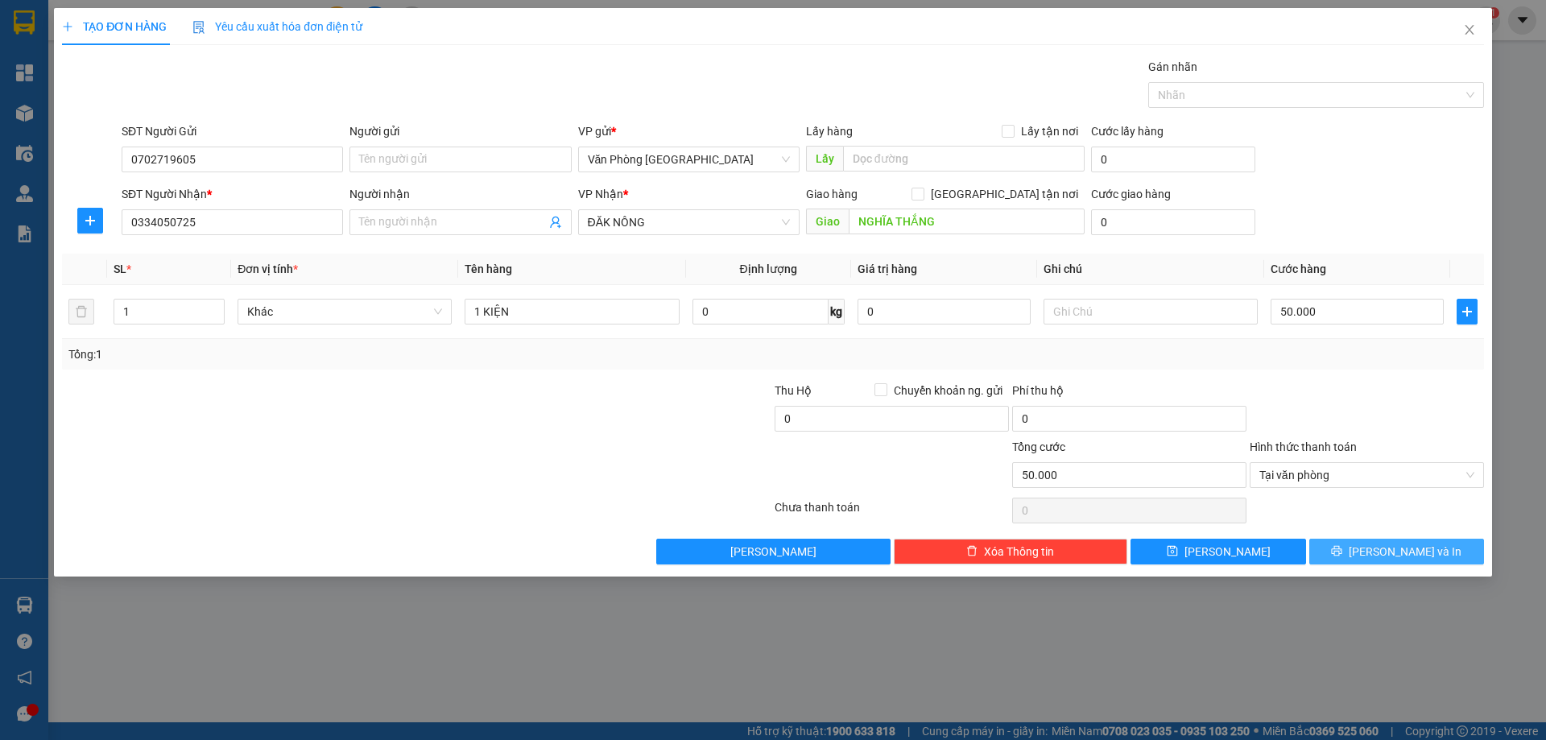
click at [1343, 548] on icon "printer" at bounding box center [1336, 550] width 11 height 11
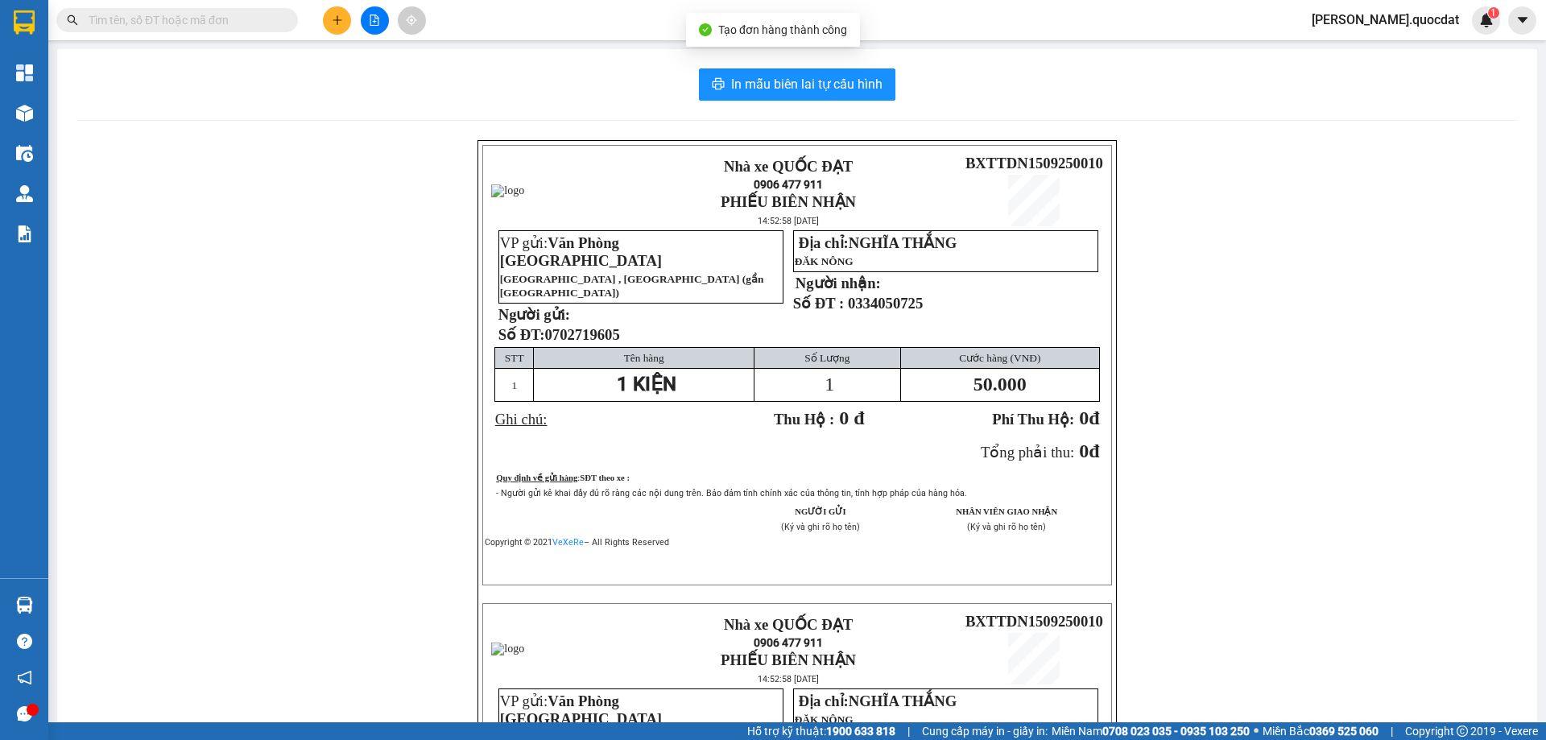
click at [862, 47] on main "In mẫu biên lai tự cấu hình Nhà xe QUỐC ĐẠT 0906 477 911 PHIẾU BIÊN NHẬN 14:52:…" at bounding box center [773, 361] width 1546 height 722
click at [784, 106] on div "In mẫu biên lai tự cấu hình Nhà xe QUỐC ĐẠT 0906 477 911 PHIẾU BIÊN NHẬN 14:52:…" at bounding box center [797, 569] width 1480 height 1040
click at [785, 92] on span "In mẫu biên lai tự cấu hình" at bounding box center [806, 84] width 151 height 20
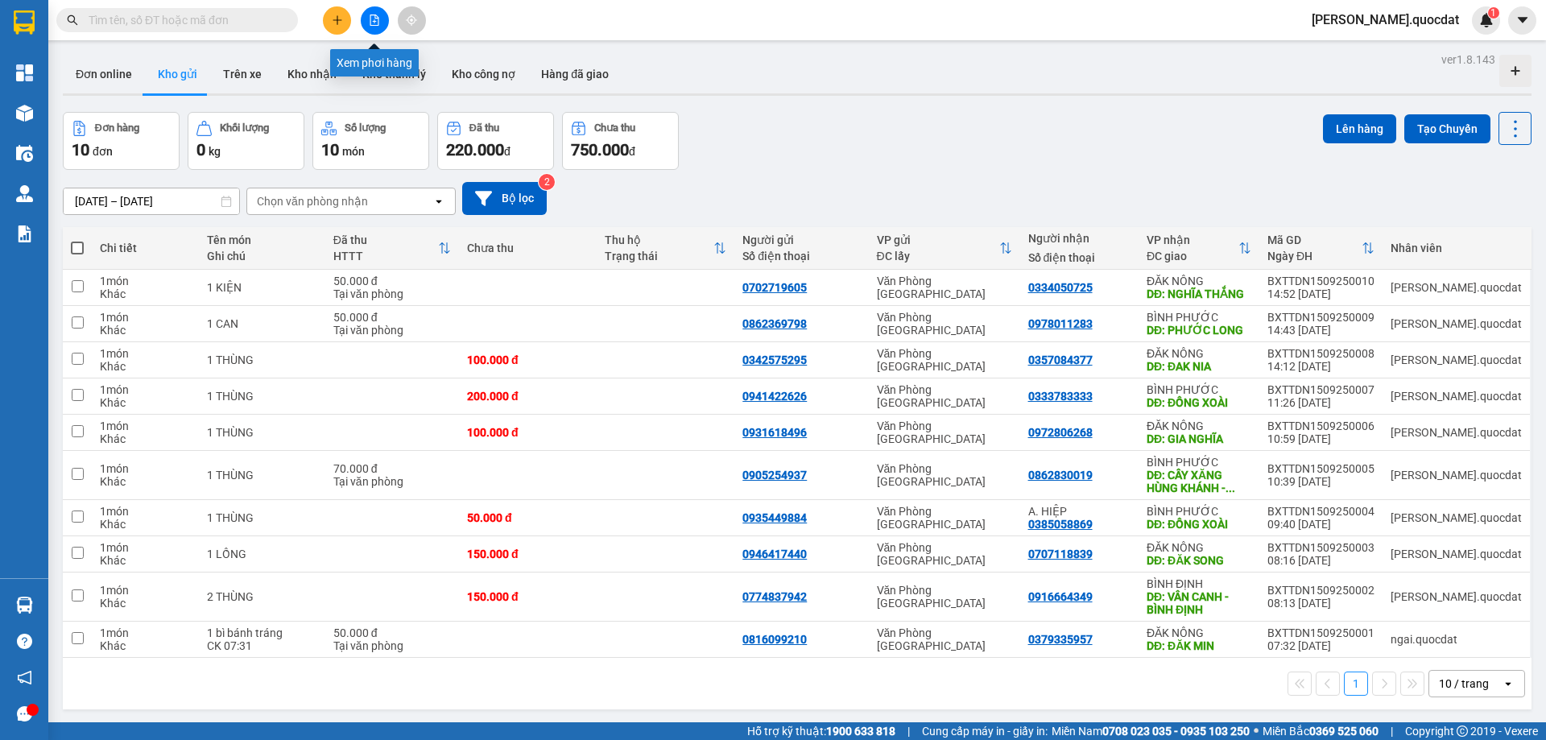
click at [344, 19] on button at bounding box center [337, 20] width 28 height 28
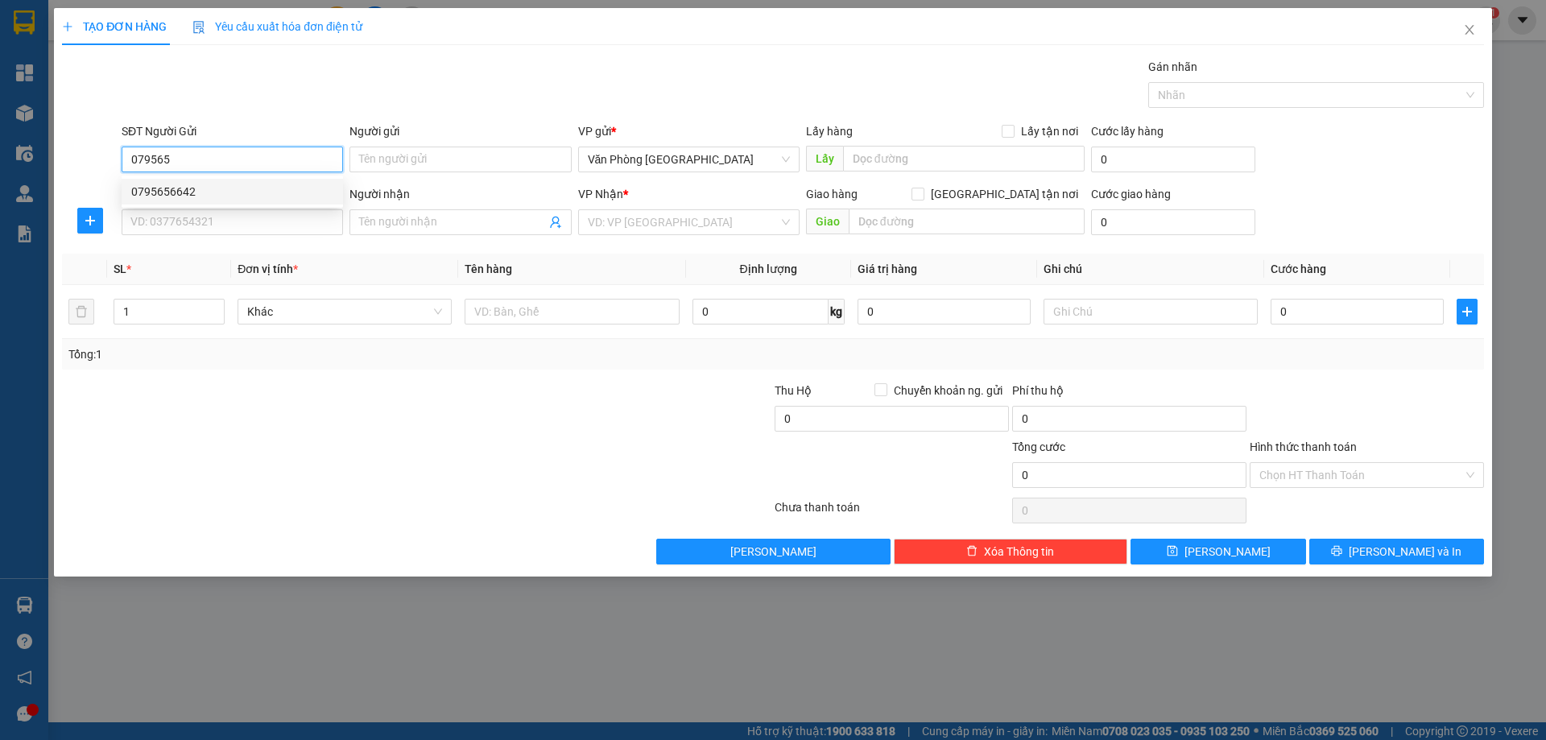
click at [188, 191] on div "0795656642" at bounding box center [232, 192] width 202 height 18
type input "0795656642"
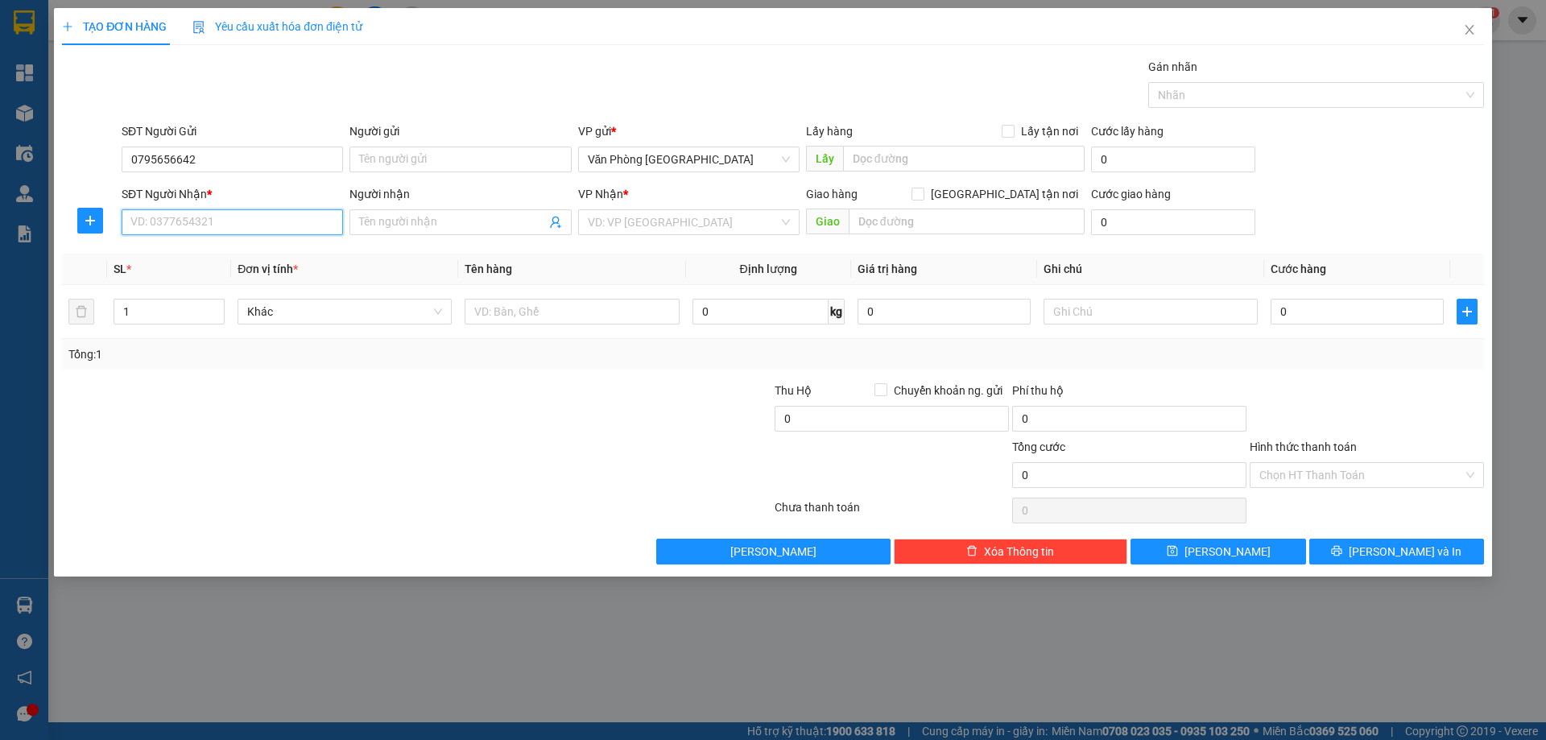
click at [186, 222] on input "SĐT Người Nhận *" at bounding box center [232, 222] width 221 height 26
type input "0919775799"
click at [643, 230] on input "search" at bounding box center [683, 222] width 191 height 24
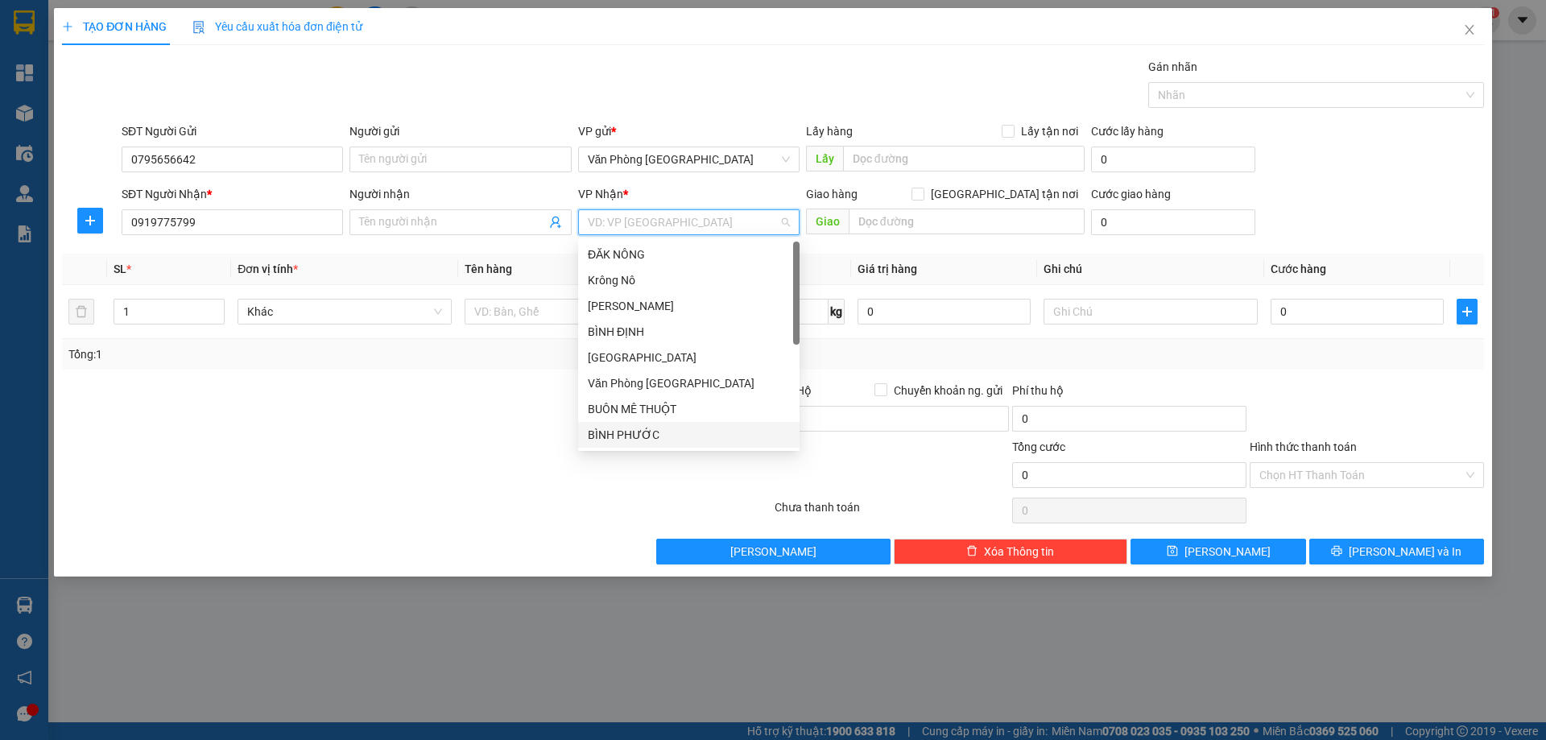
click at [652, 437] on div "BÌNH PHƯỚC" at bounding box center [689, 435] width 202 height 18
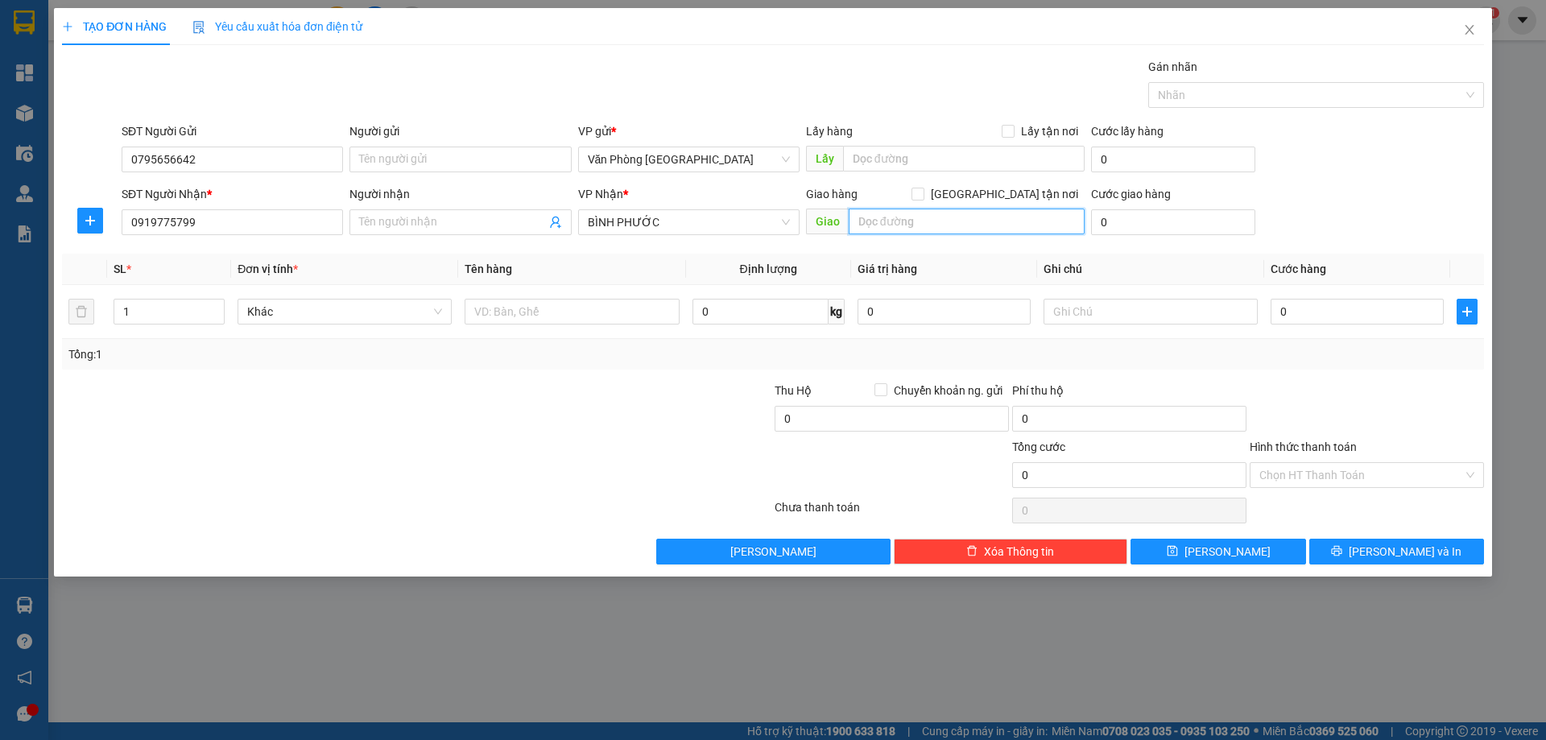
click at [951, 225] on input "text" at bounding box center [967, 222] width 236 height 26
type input "D"
type input "Đ"
type input "P"
type input "D"
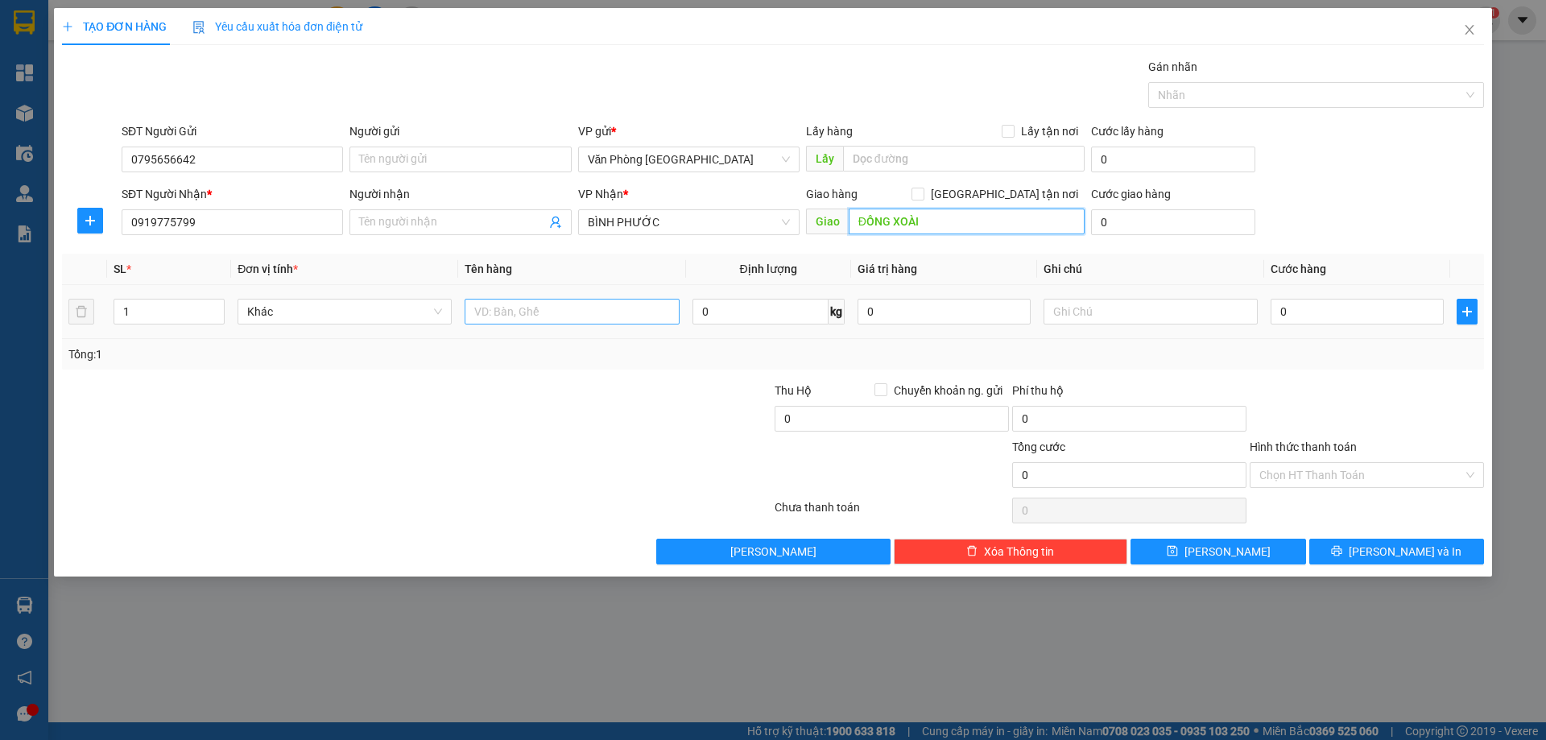
type input "ĐỒNG XOÀI"
click at [523, 311] on input "text" at bounding box center [572, 312] width 214 height 26
type input "1 KIỆN"
type input "1"
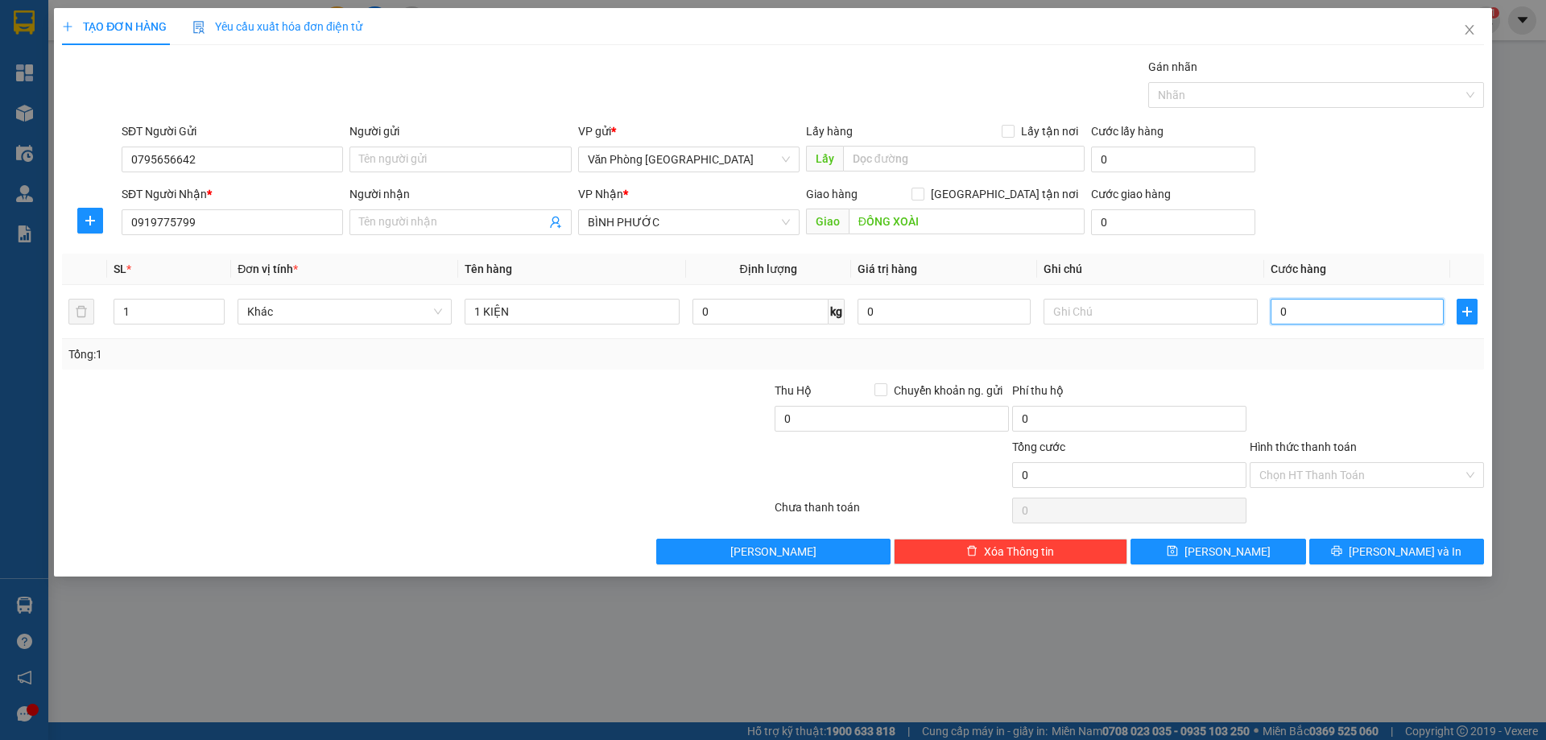
type input "1"
type input "10"
type input "100"
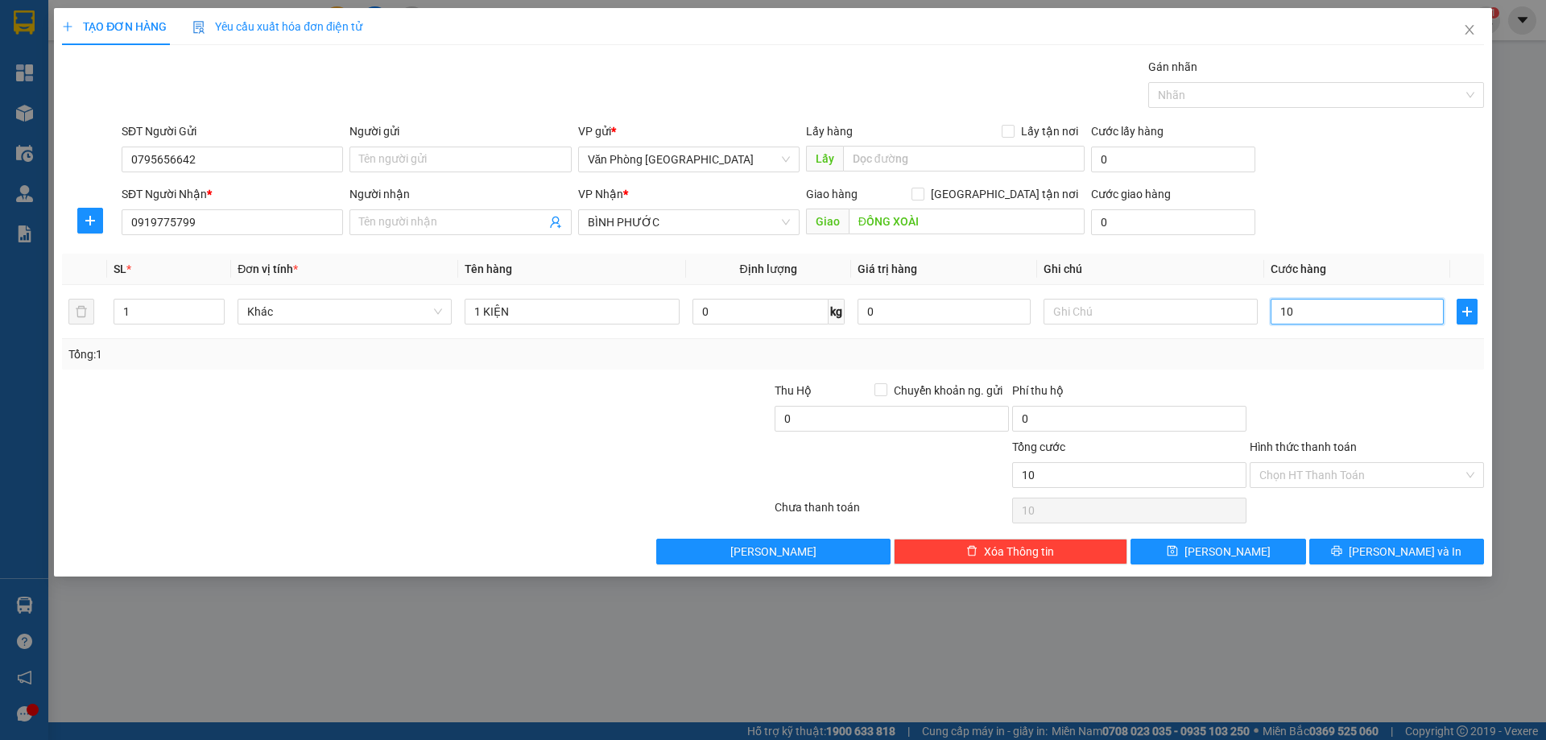
type input "100"
type input "100.000"
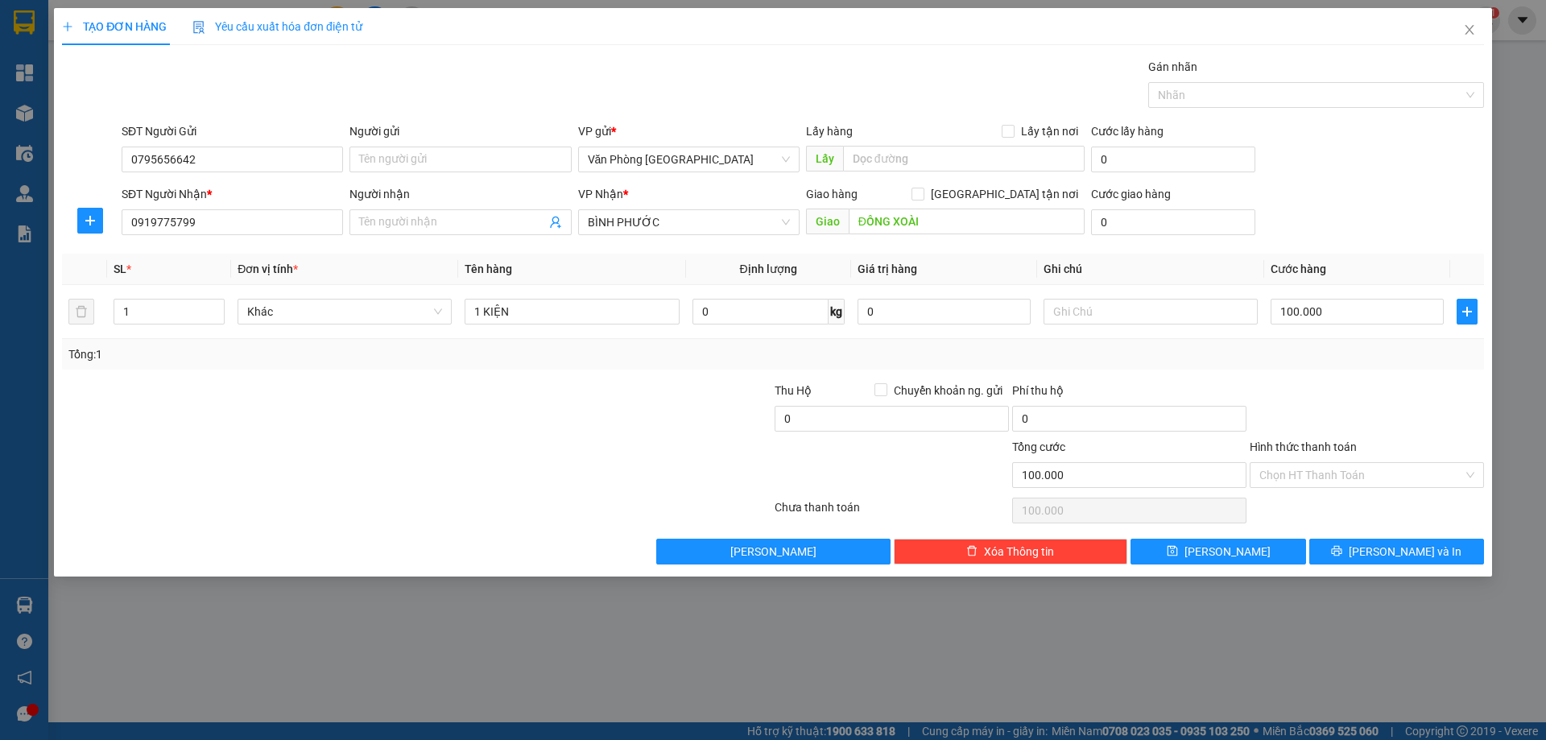
drag, startPoint x: 1285, startPoint y: 397, endPoint x: 1311, endPoint y: 416, distance: 31.7
click at [1292, 397] on div at bounding box center [1367, 410] width 238 height 56
click at [1401, 548] on span "[PERSON_NAME] và In" at bounding box center [1405, 552] width 113 height 18
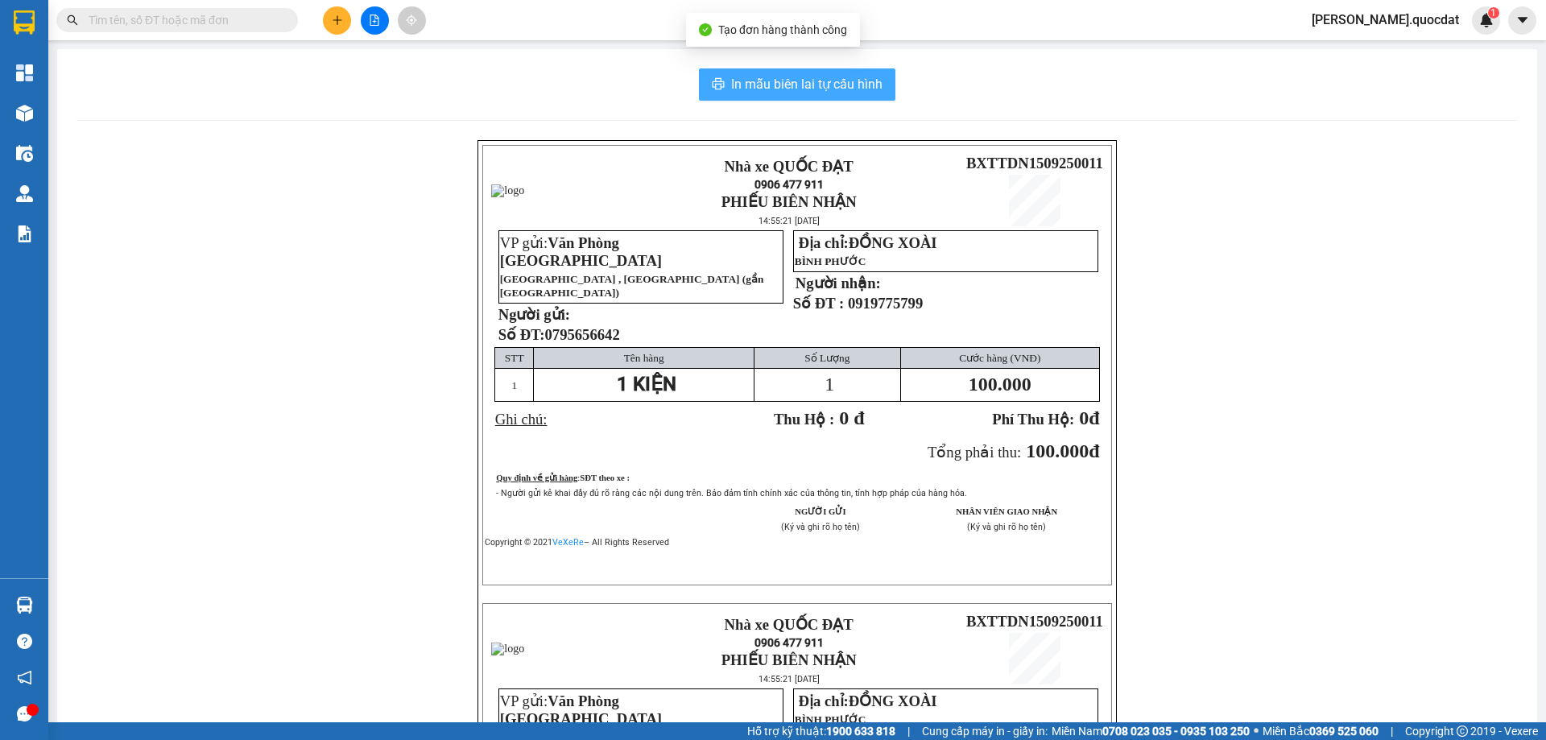
click at [816, 76] on span "In mẫu biên lai tự cấu hình" at bounding box center [806, 84] width 151 height 20
